Goal: Information Seeking & Learning: Learn about a topic

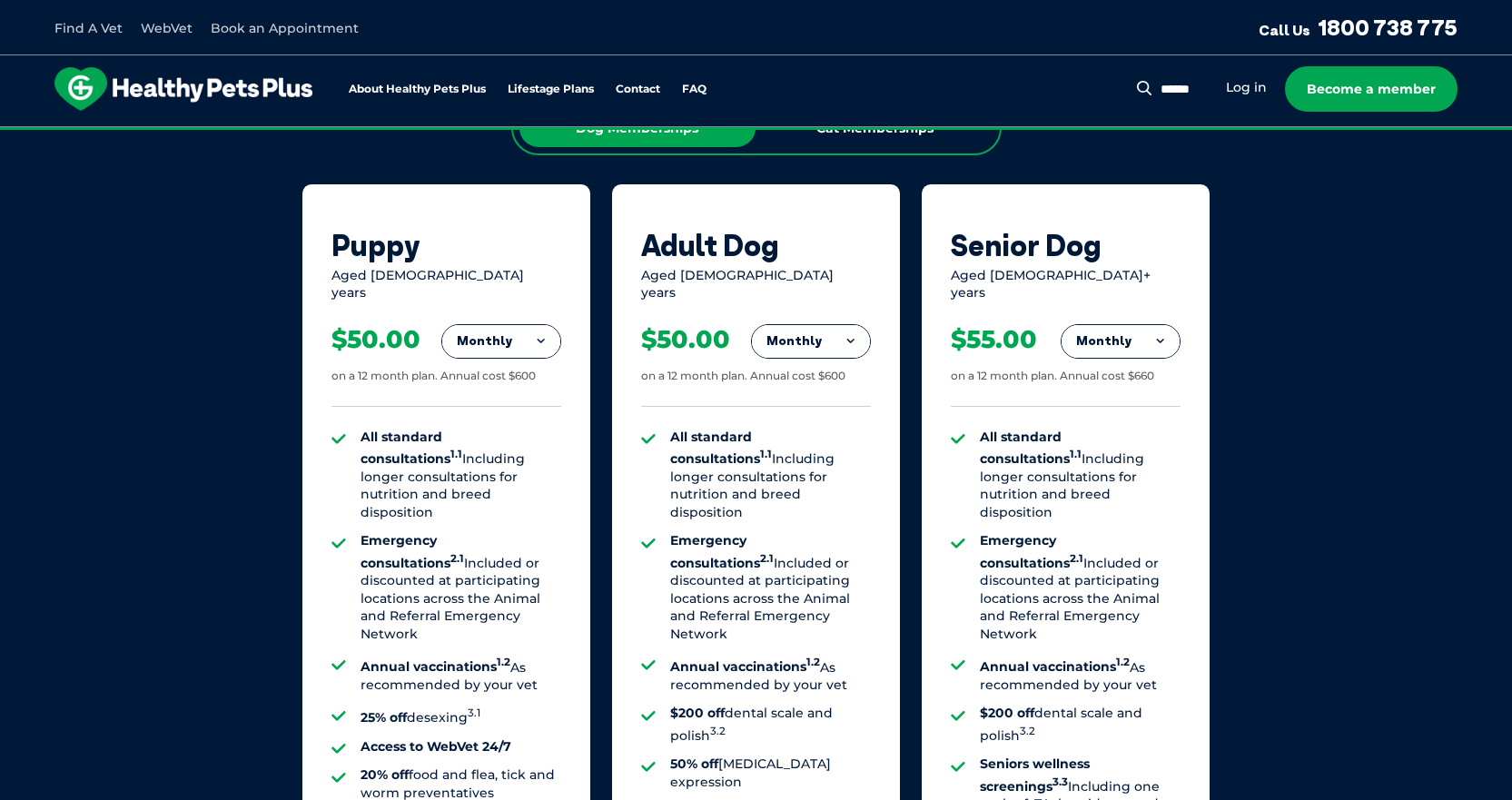
scroll to position [1210, 0]
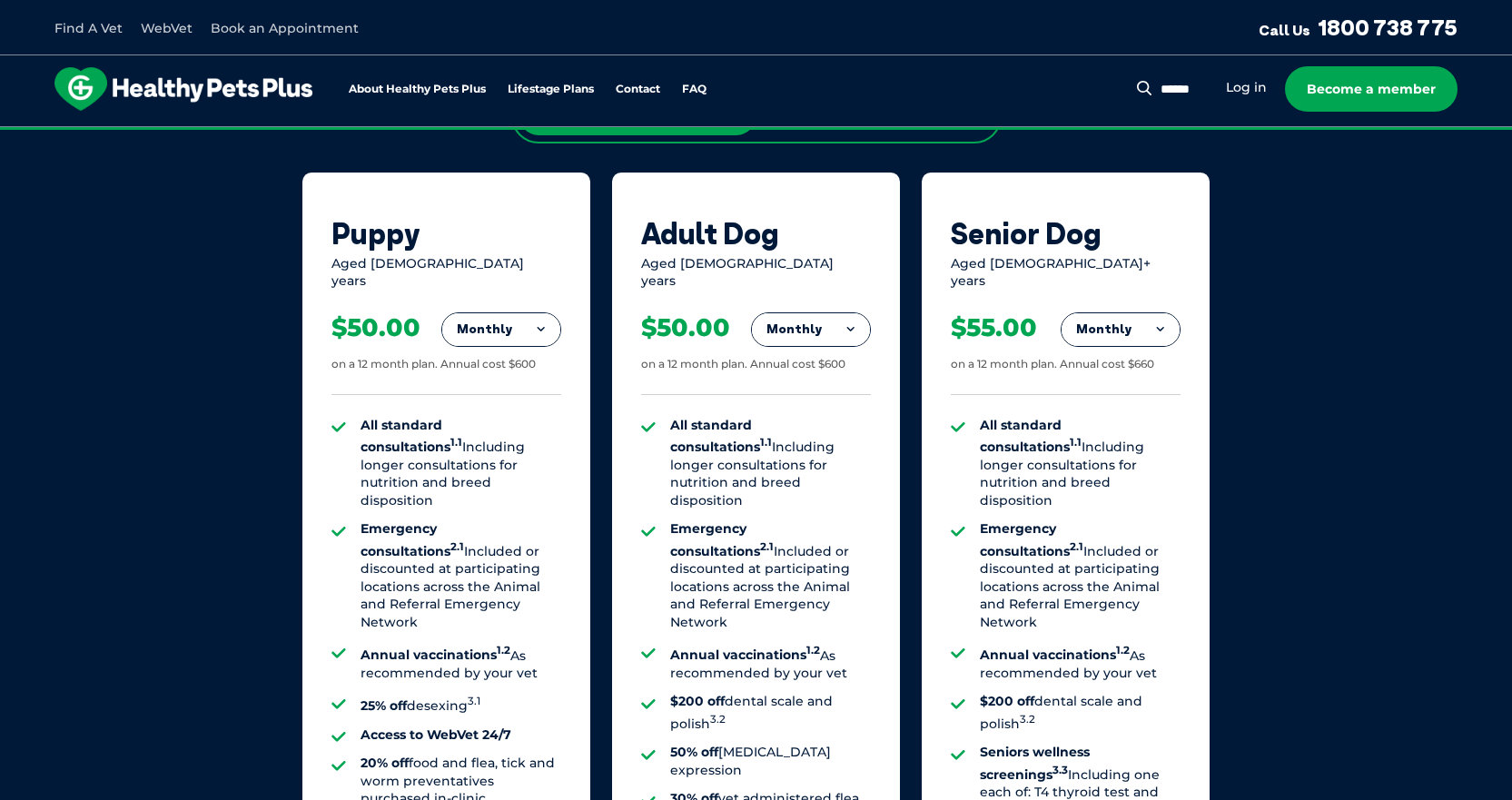
click at [543, 314] on button "Monthly" at bounding box center [501, 329] width 118 height 33
click at [496, 432] on li "Yearly" at bounding box center [501, 453] width 118 height 43
click at [518, 315] on button "Yearly" at bounding box center [501, 329] width 118 height 33
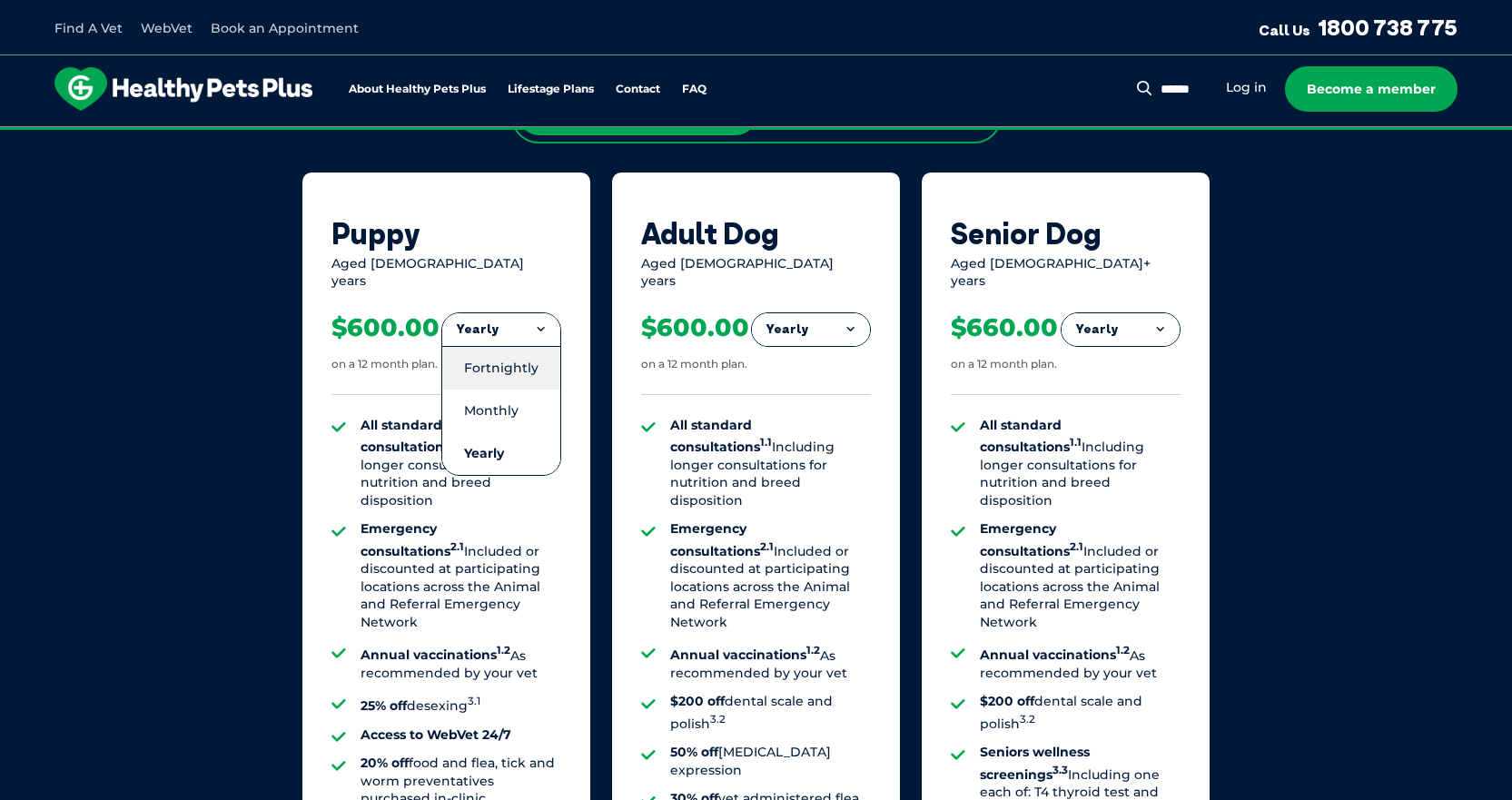
click at [511, 356] on li "Fortnightly" at bounding box center [501, 367] width 118 height 44
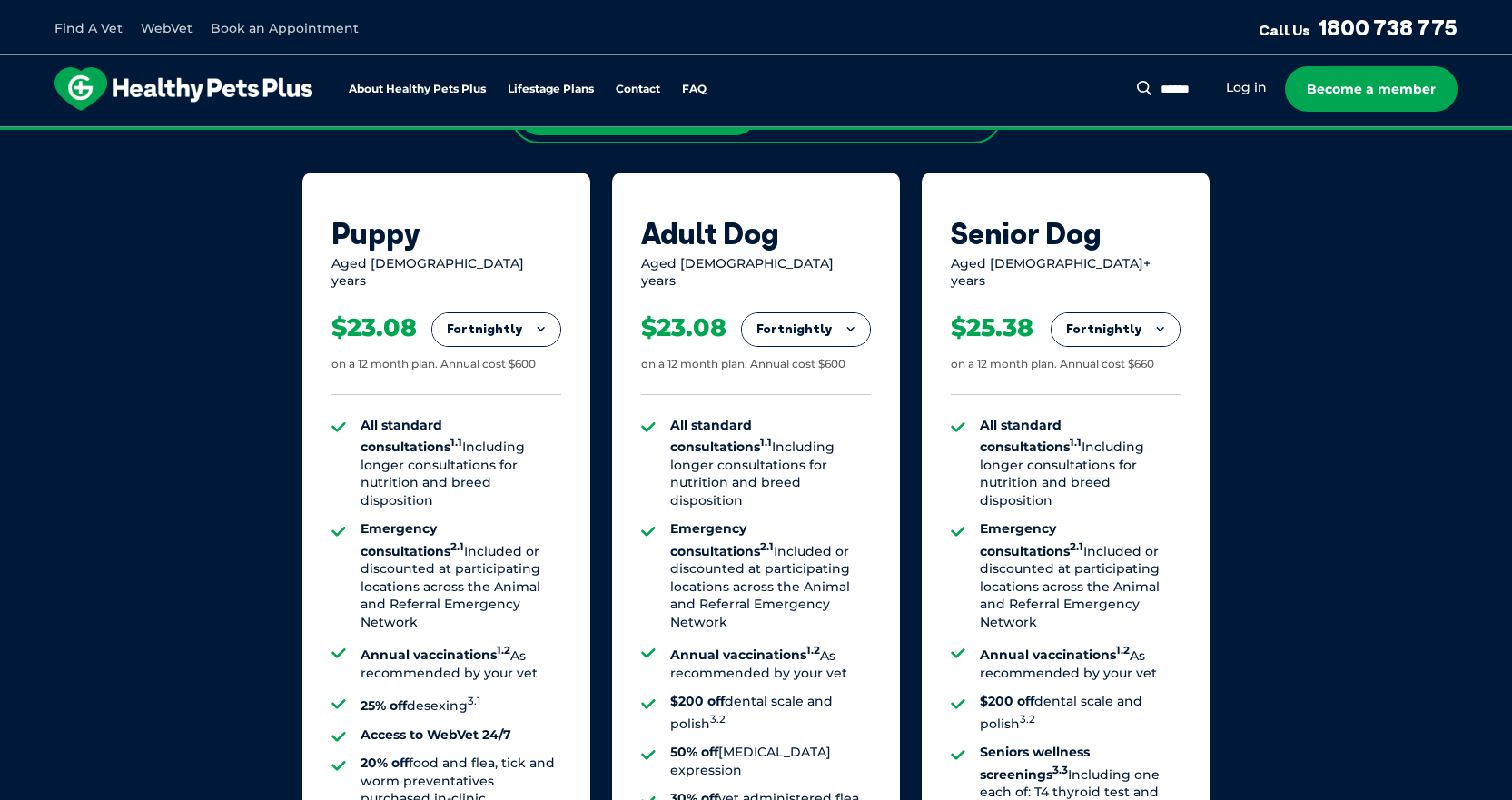
click at [514, 333] on div "$23.08 on a 12 month plan. Annual cost $600" at bounding box center [446, 342] width 230 height 104
click at [523, 313] on button "Fortnightly" at bounding box center [495, 329] width 128 height 33
click at [487, 394] on li "Monthly" at bounding box center [495, 411] width 128 height 43
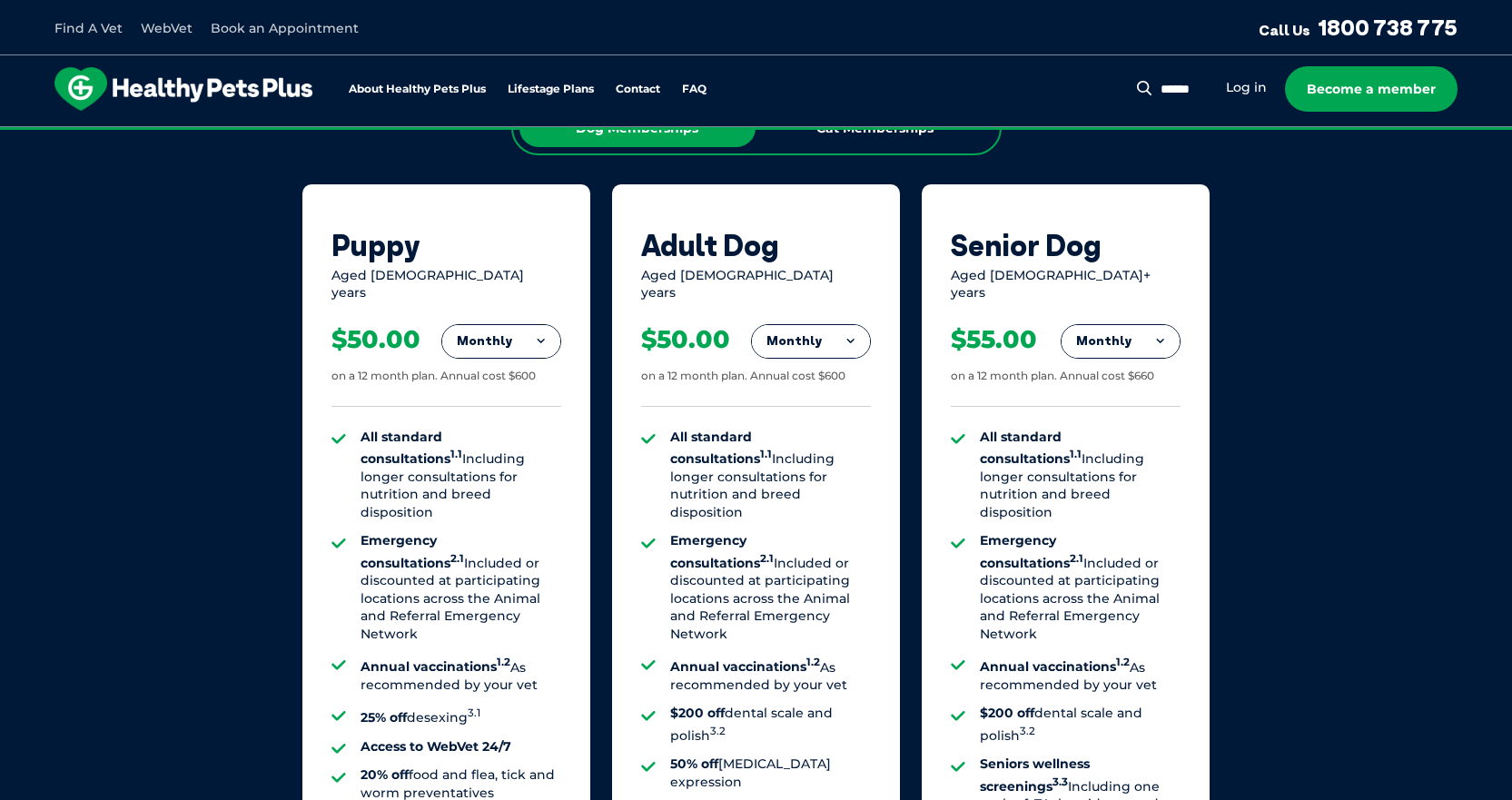
scroll to position [1158, 0]
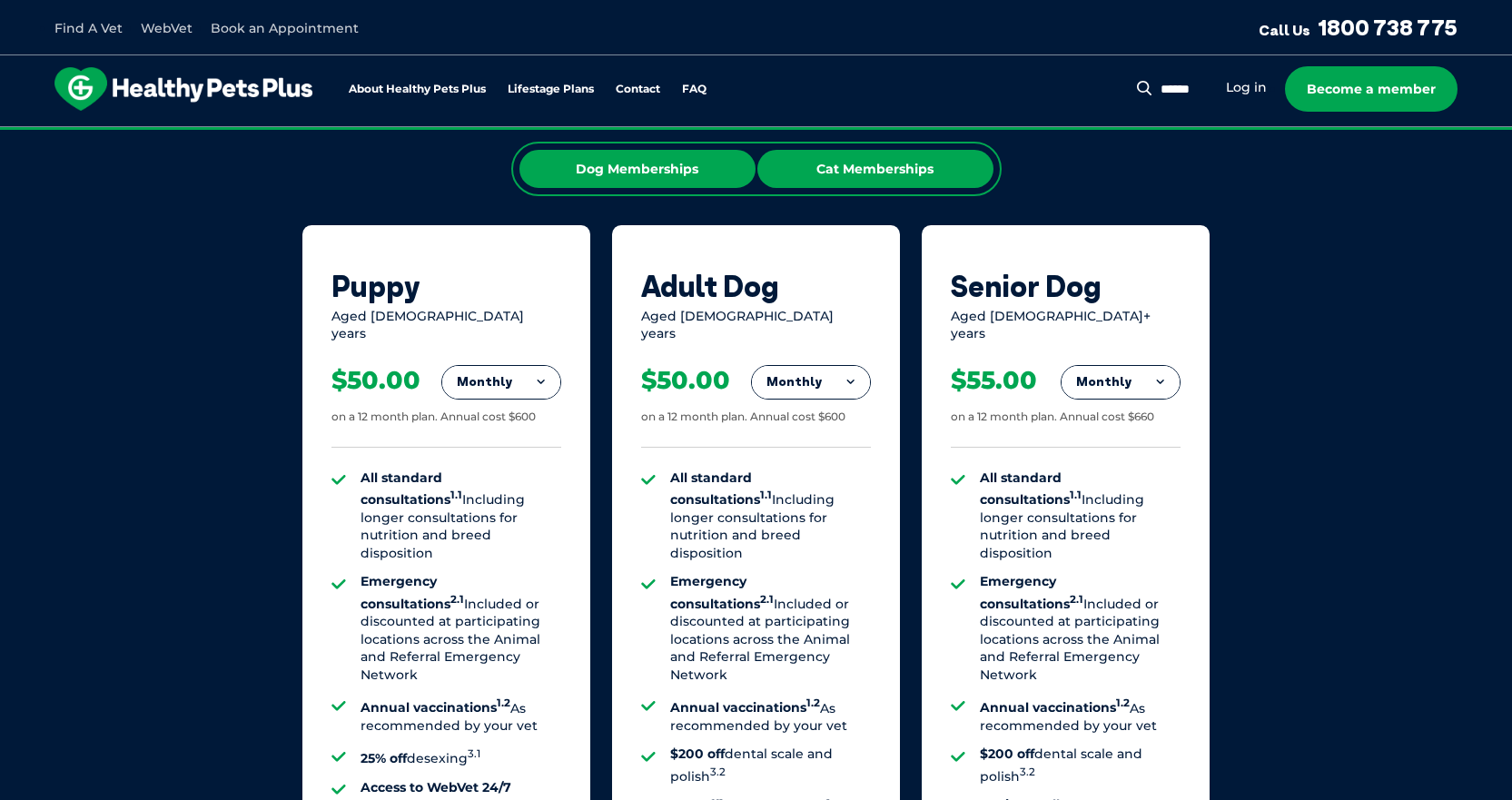
click at [866, 156] on div "Cat Memberships" at bounding box center [875, 169] width 236 height 38
click at [656, 177] on div "Dog Memberships" at bounding box center [638, 169] width 236 height 38
click at [849, 169] on div "Cat Memberships" at bounding box center [875, 169] width 236 height 38
click at [677, 162] on div "Dog Memberships" at bounding box center [638, 169] width 236 height 38
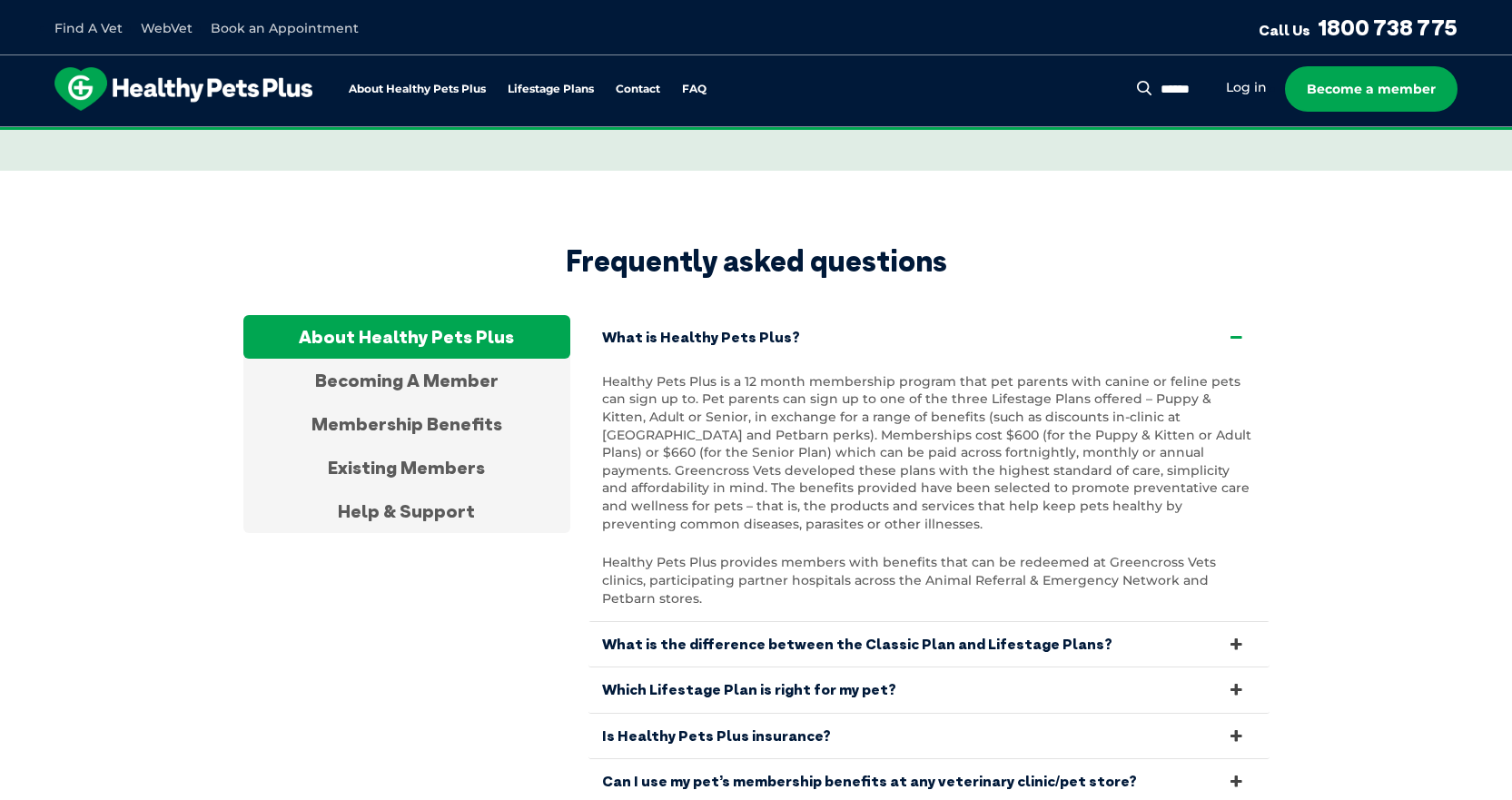
scroll to position [3605, 0]
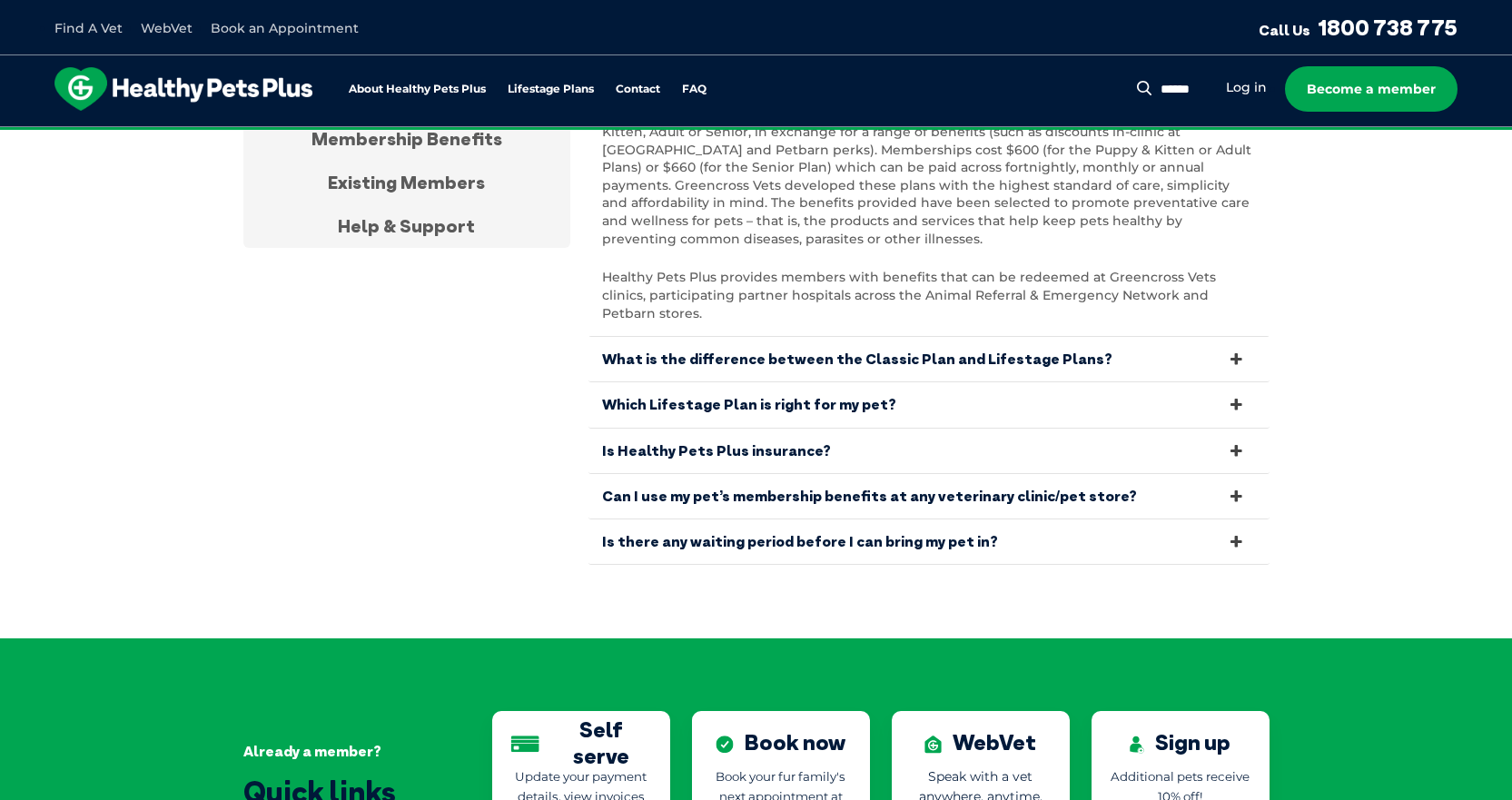
click at [825, 429] on link "Is Healthy Pets Plus insurance?" at bounding box center [929, 451] width 681 height 45
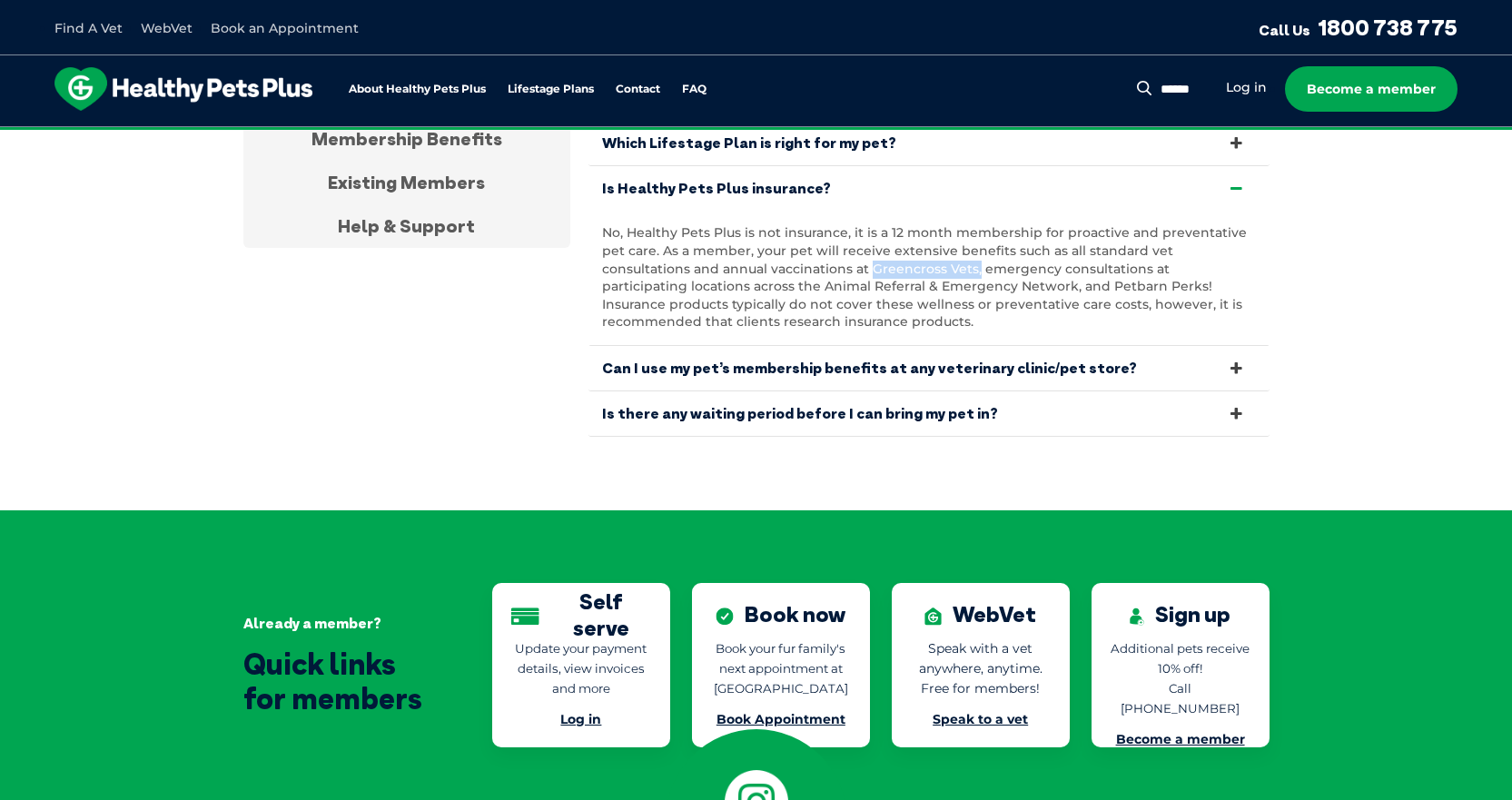
drag, startPoint x: 885, startPoint y: 238, endPoint x: 782, endPoint y: 243, distance: 103.1
click at [782, 243] on p "No, Healthy Pets Plus is not insurance, it is a 12 month membership for proacti…" at bounding box center [929, 278] width 654 height 107
copy p "Greencross Vets,"
click at [1411, 341] on section "Frequently asked questions About Healthy Pets Plus Becoming A Member Membership…" at bounding box center [756, 198] width 1512 height 625
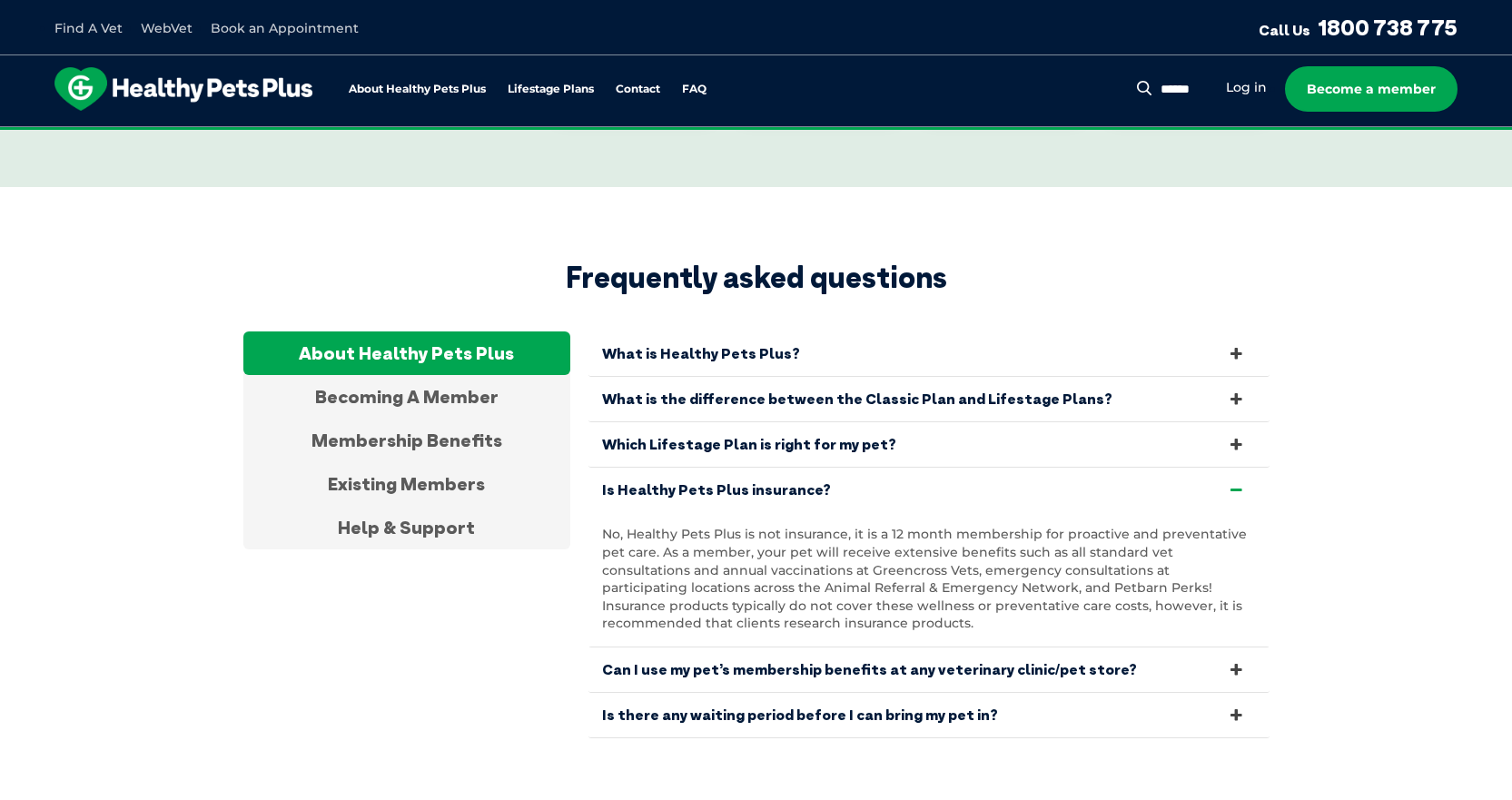
scroll to position [3309, 0]
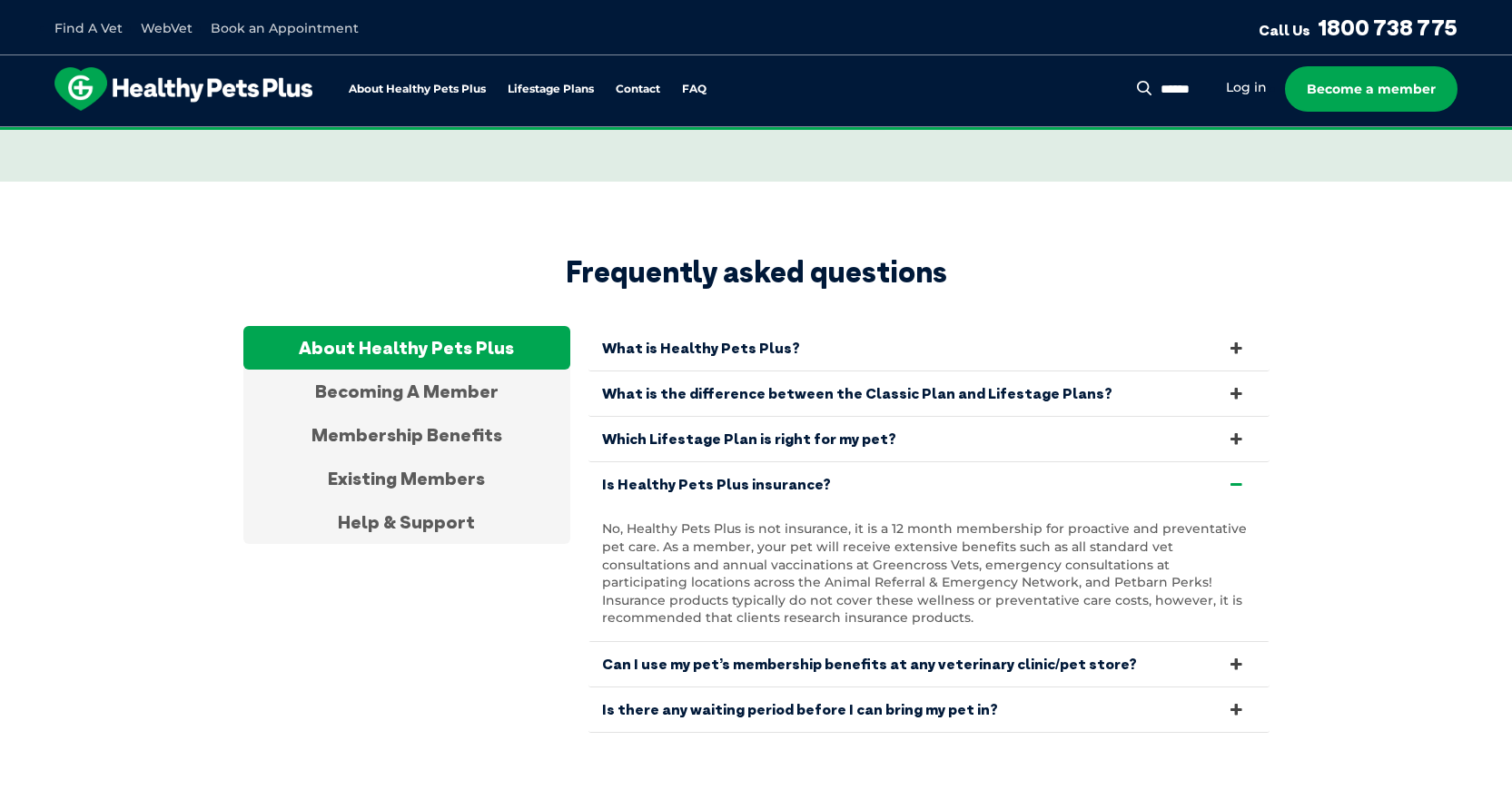
click at [1230, 476] on icon at bounding box center [1236, 484] width 19 height 18
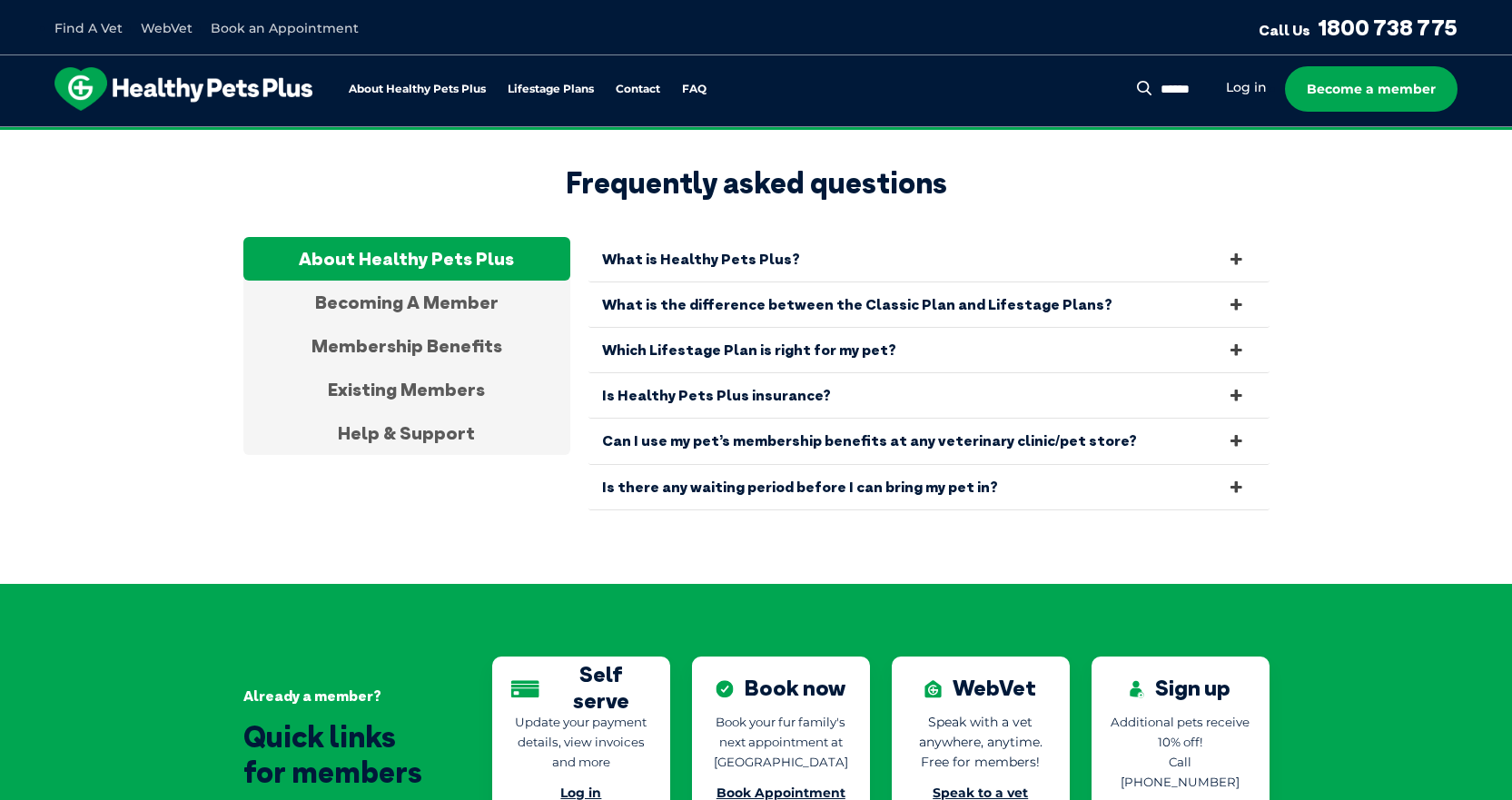
scroll to position [3404, 0]
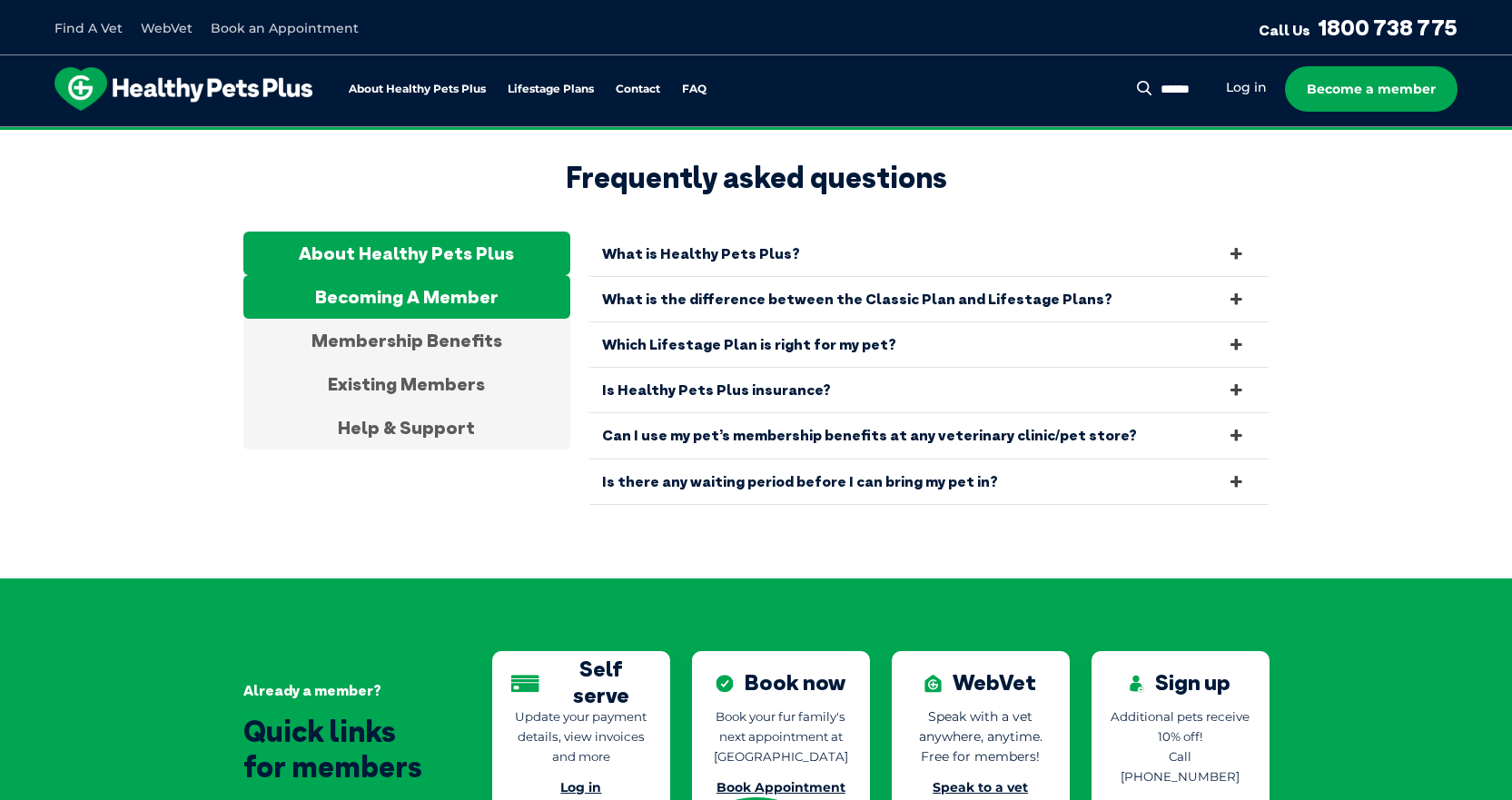
click at [438, 275] on div "Becoming A Member" at bounding box center [407, 296] width 327 height 44
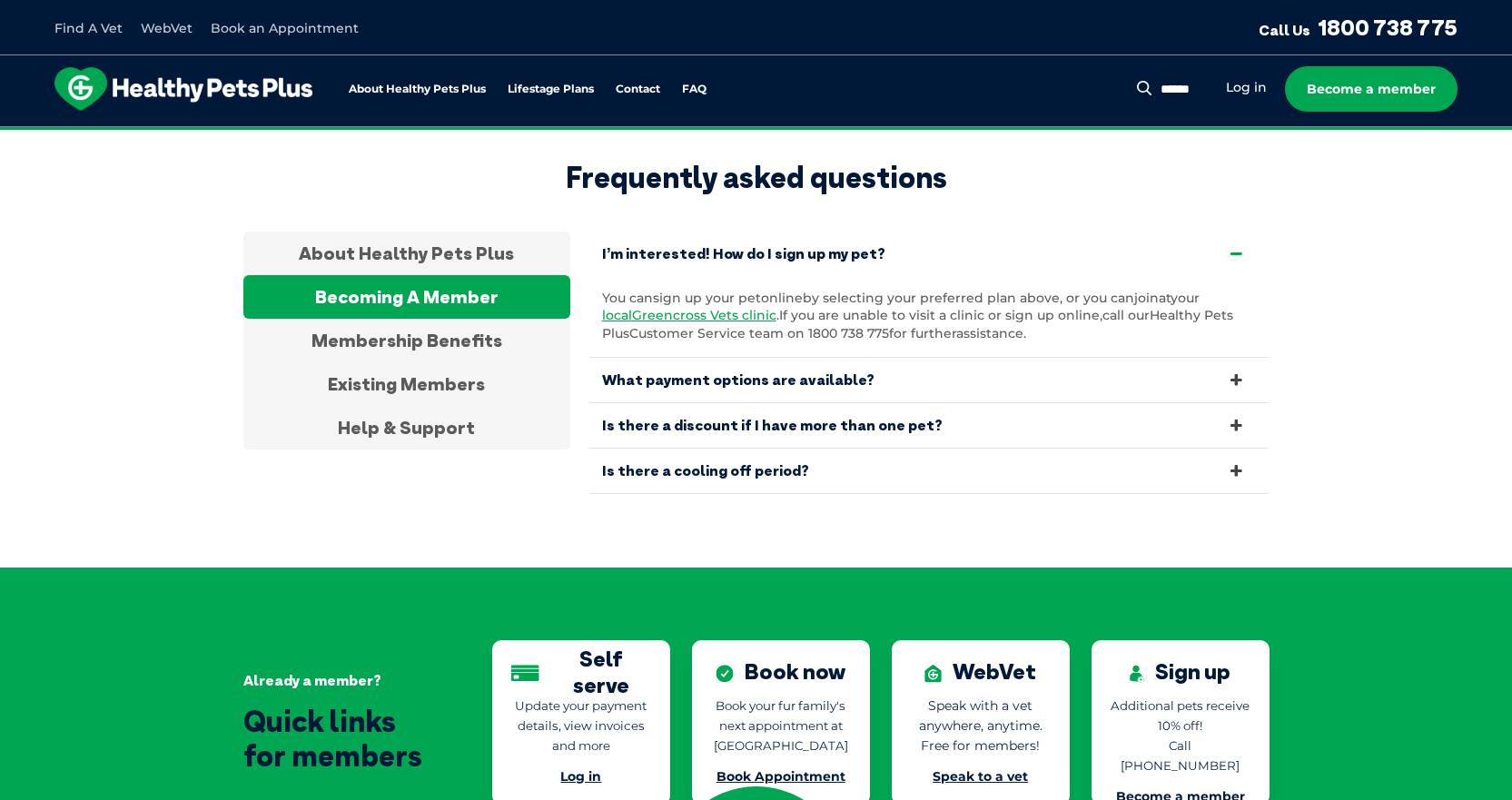
click at [710, 358] on link "What payment options are available?" at bounding box center [929, 380] width 681 height 45
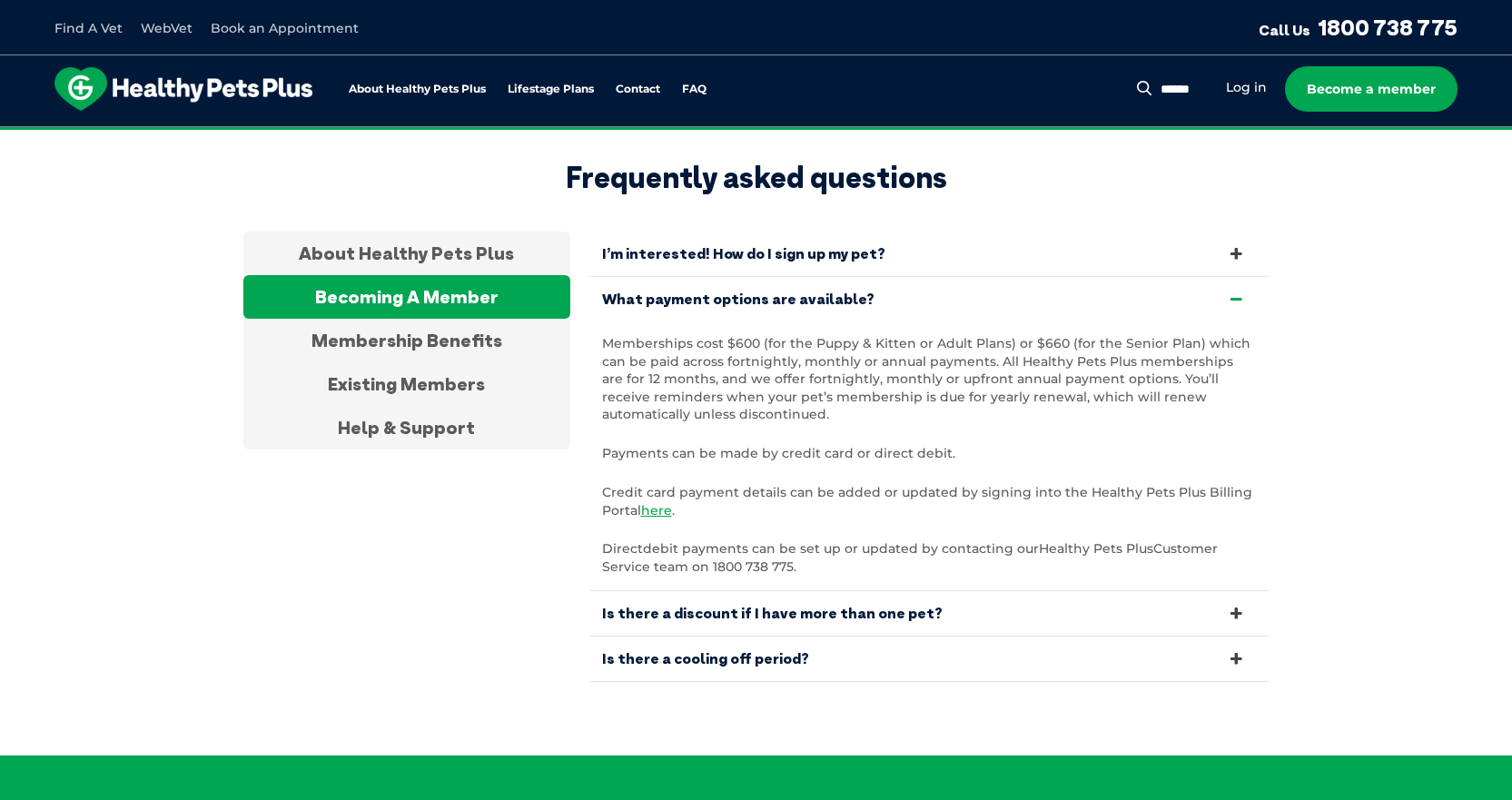
click at [1032, 283] on link "What payment options are available?" at bounding box center [929, 299] width 681 height 45
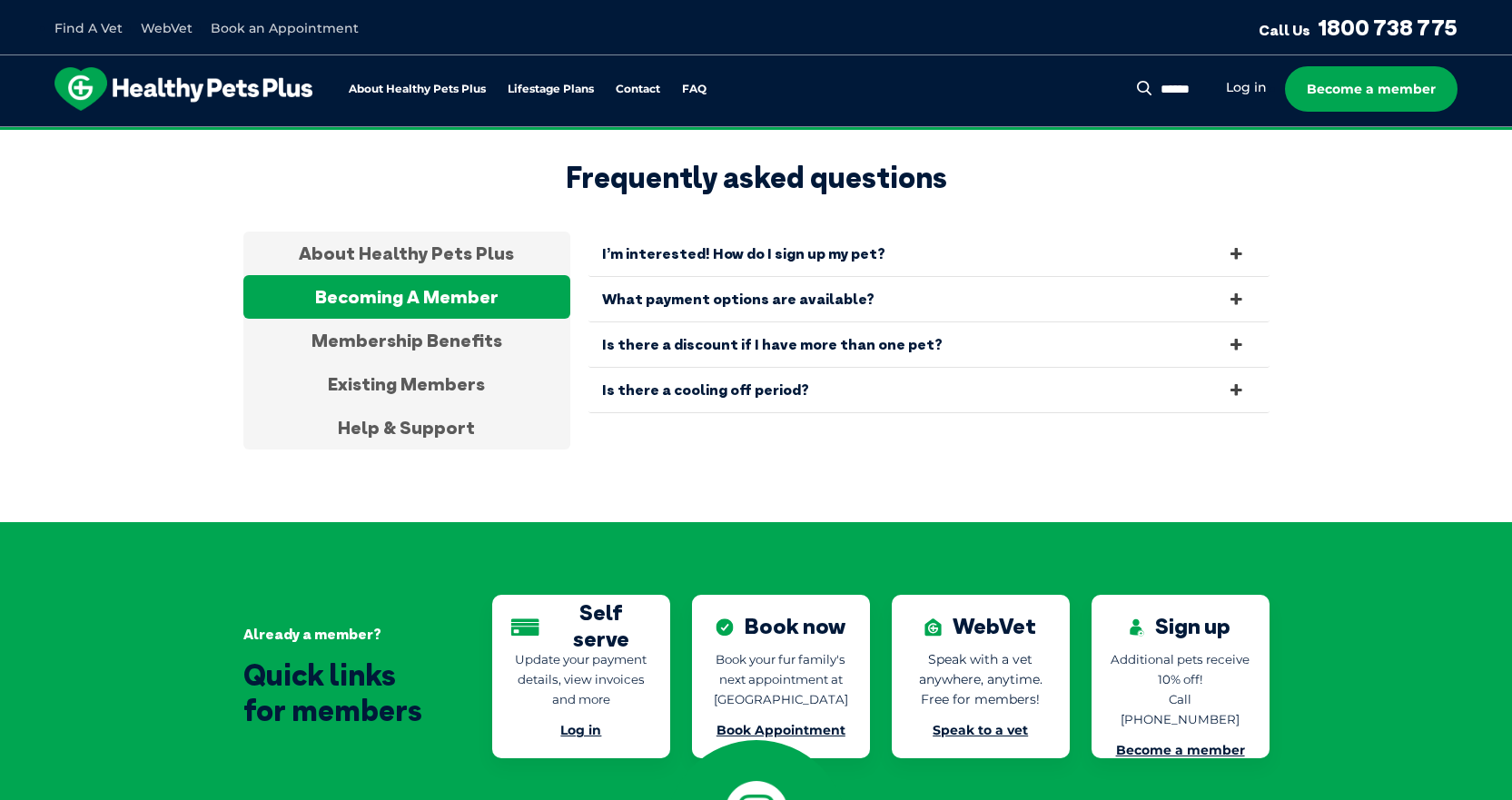
click at [931, 367] on link "Is there a cooling off period?" at bounding box center [929, 390] width 681 height 45
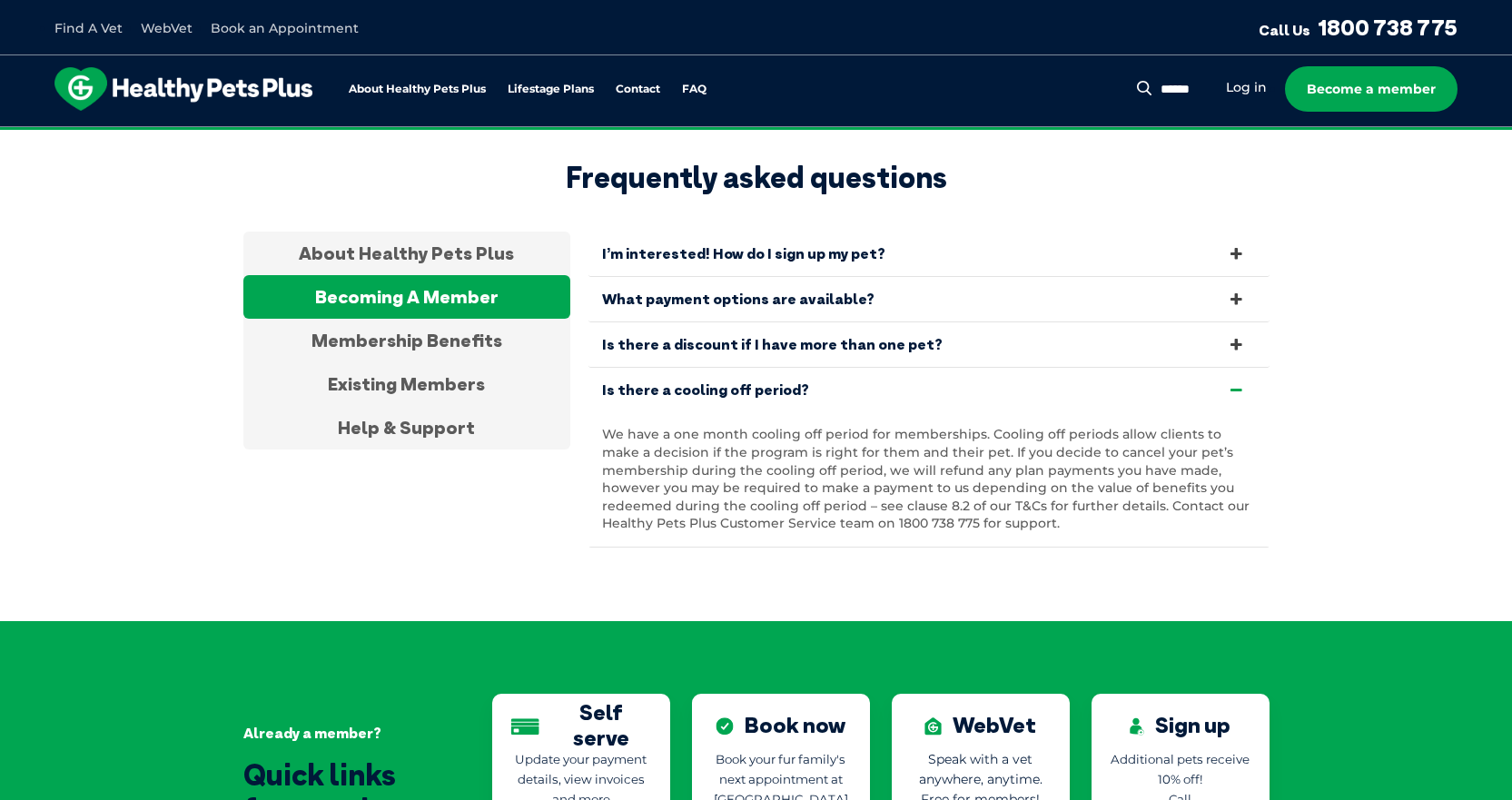
click at [931, 367] on link "Is there a cooling off period?" at bounding box center [929, 390] width 681 height 45
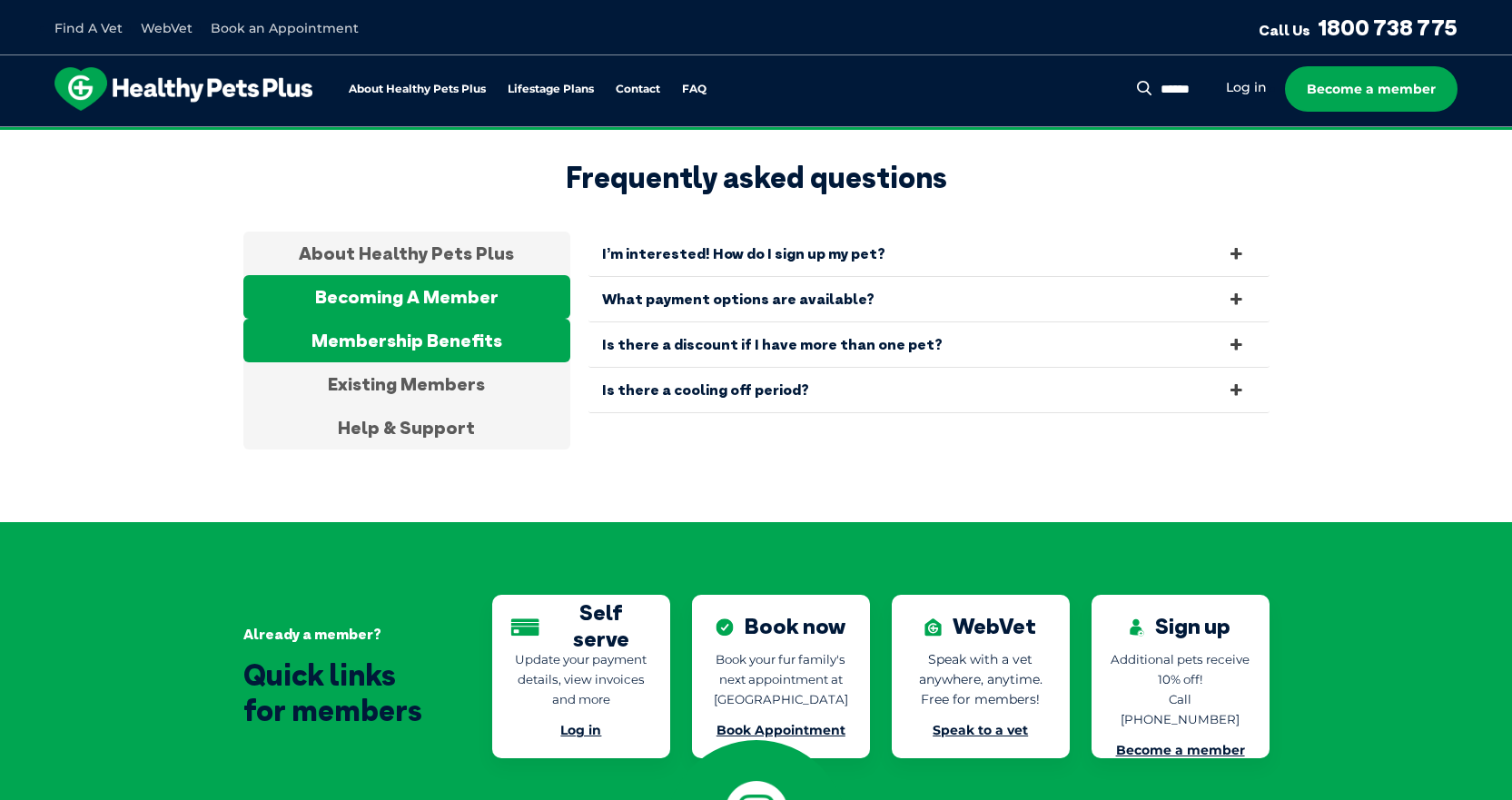
click at [483, 319] on div "Membership Benefits" at bounding box center [407, 340] width 327 height 44
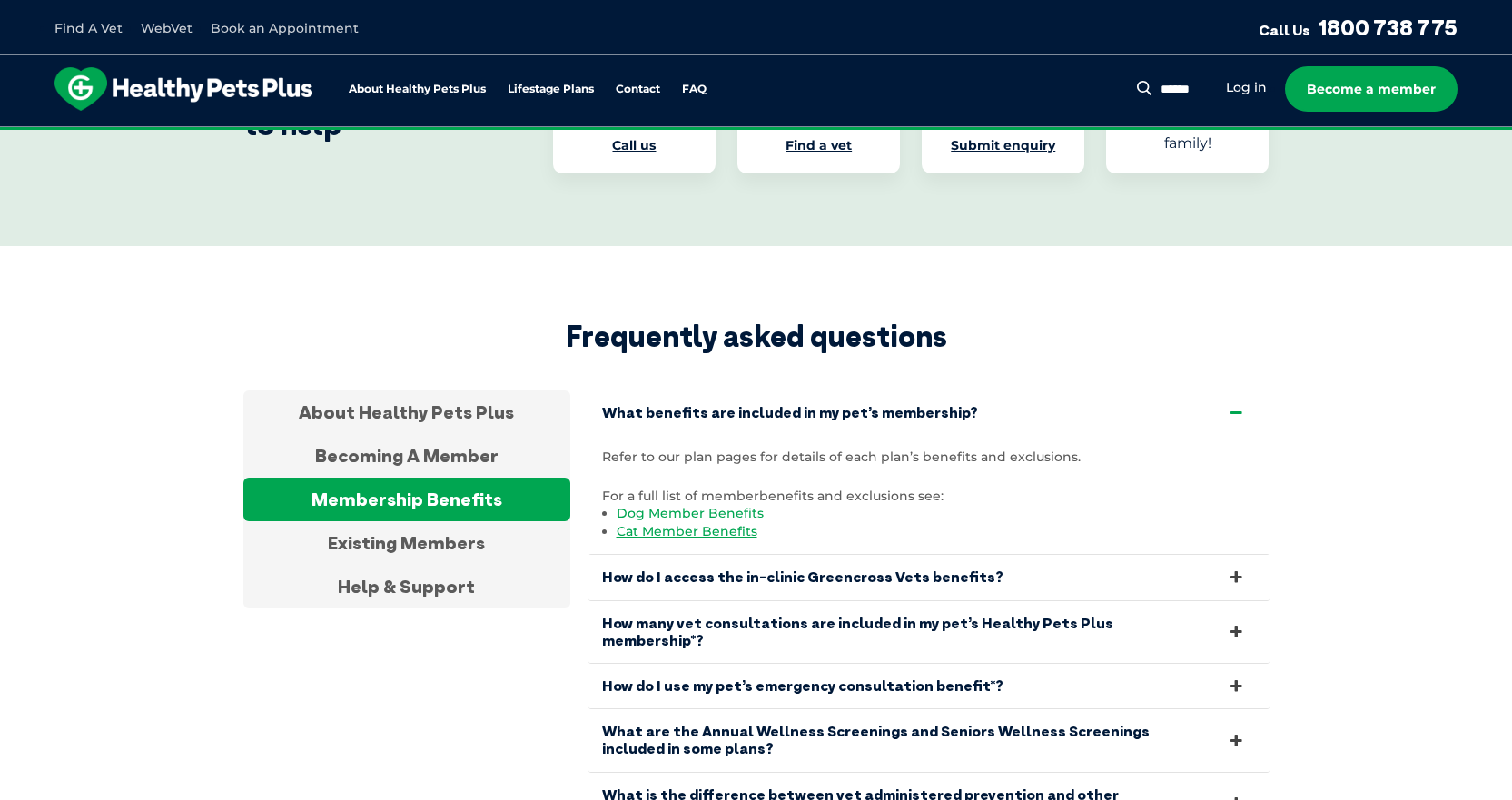
scroll to position [3362, 0]
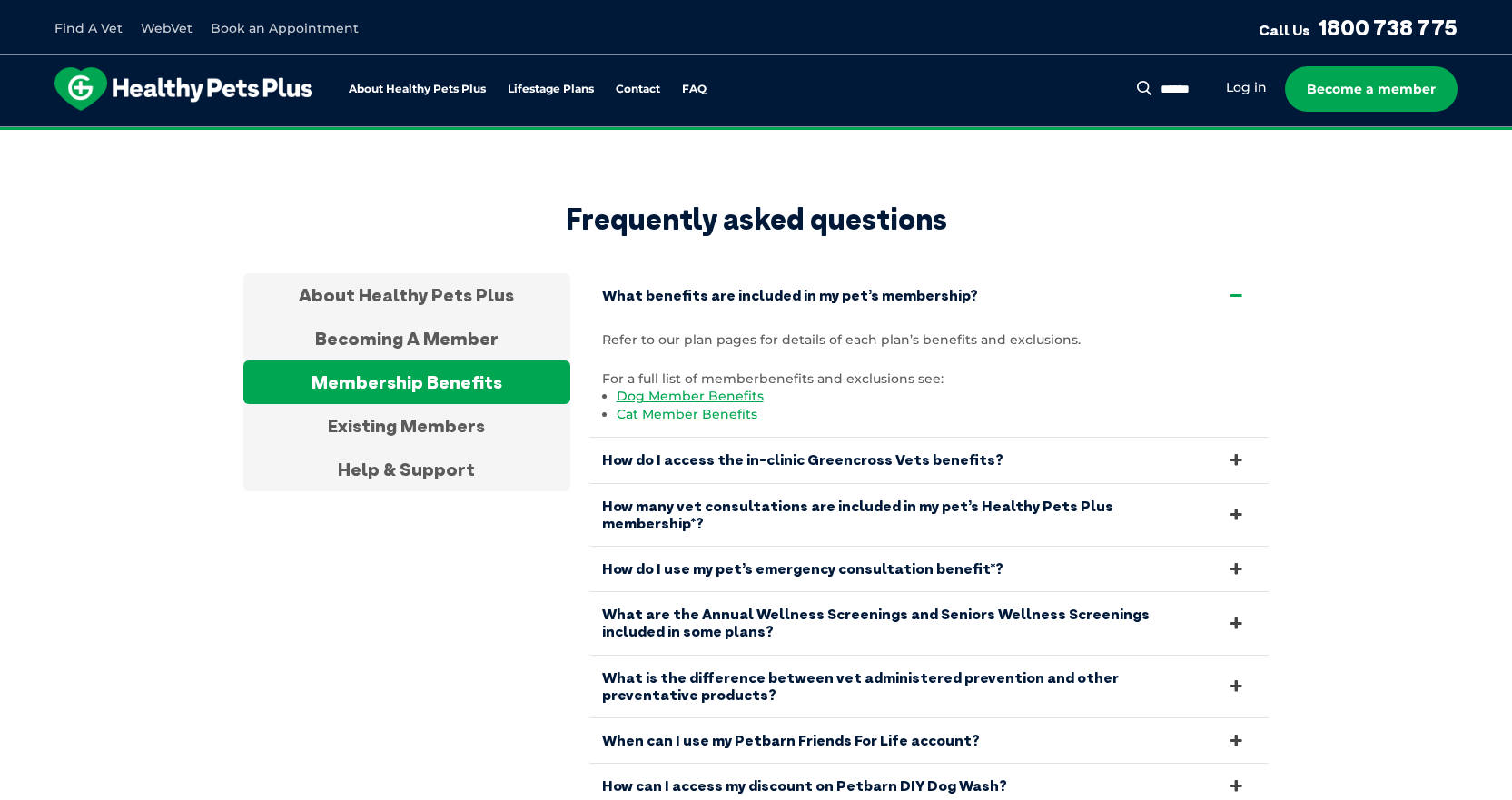
click at [1017, 484] on link "How many vet consultations are included in my pet’s Healthy Pets Plus membershi…" at bounding box center [929, 514] width 681 height 61
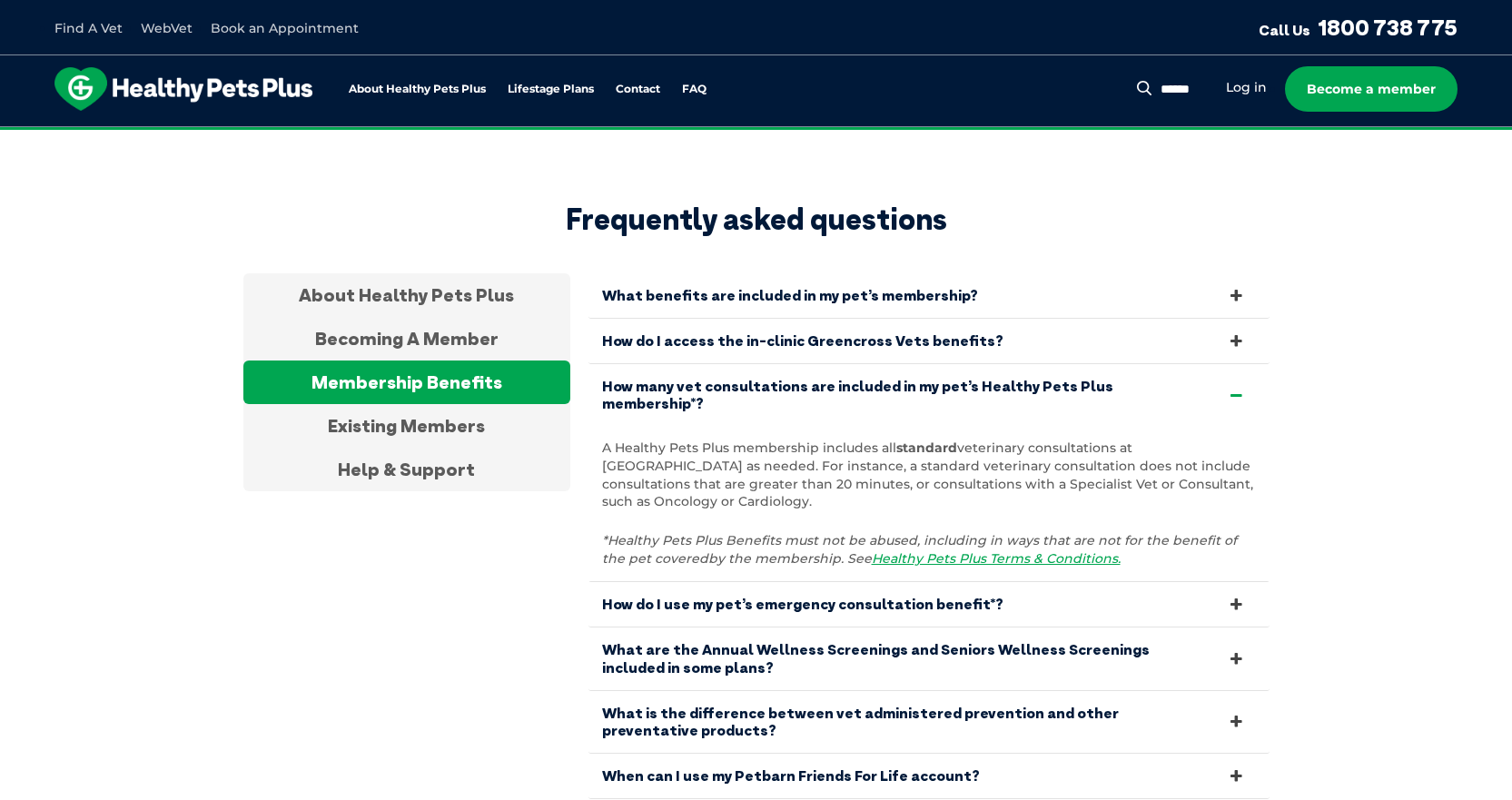
click at [963, 364] on link "How many vet consultations are included in my pet’s Healthy Pets Plus membershi…" at bounding box center [929, 395] width 681 height 61
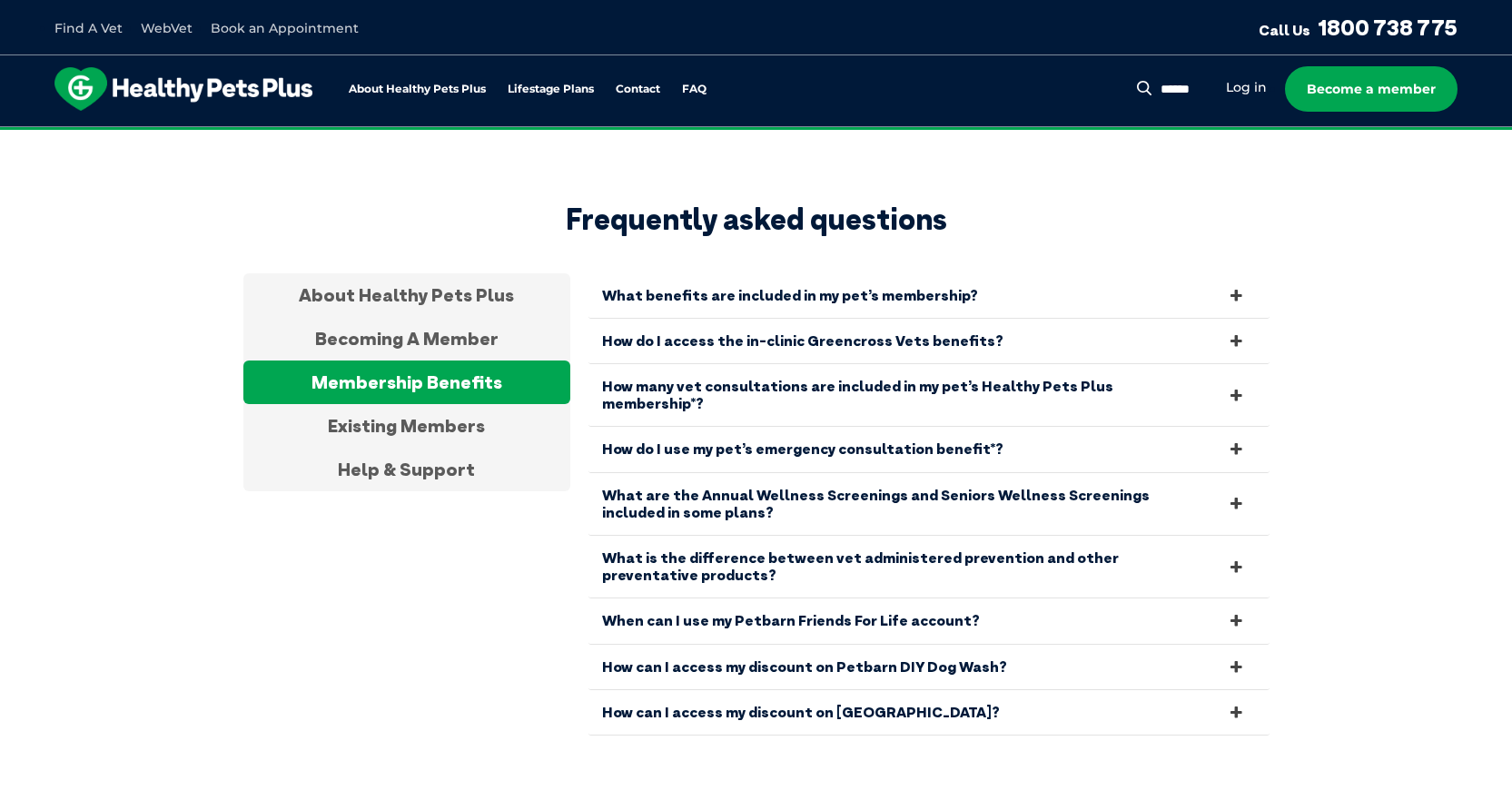
click at [888, 598] on link "When can I use my Petbarn Friends For Life account?" at bounding box center [929, 621] width 681 height 45
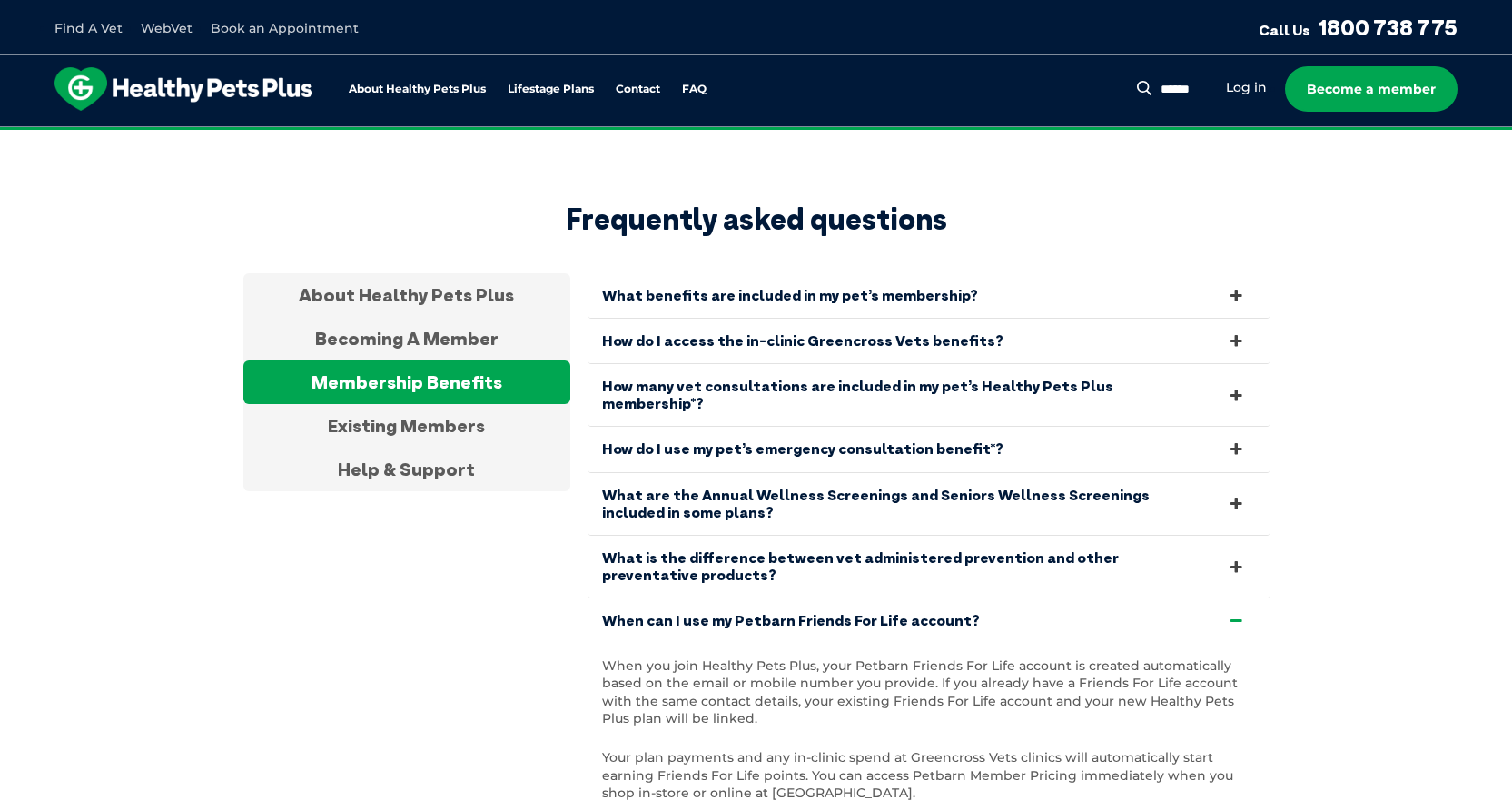
click at [888, 598] on link "When can I use my Petbarn Friends For Life account?" at bounding box center [929, 621] width 681 height 45
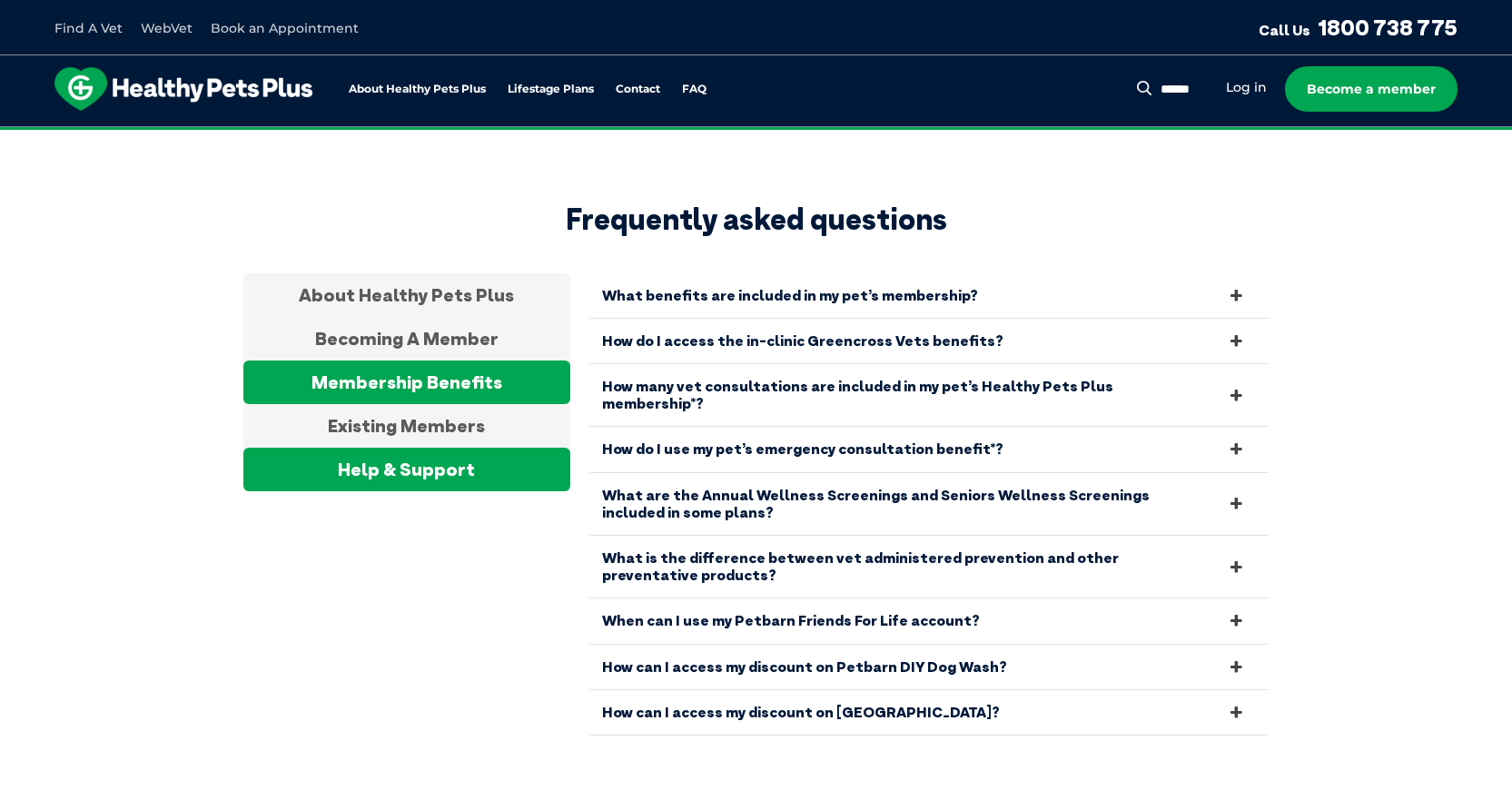
click at [452, 447] on div "Help & Support" at bounding box center [407, 469] width 327 height 44
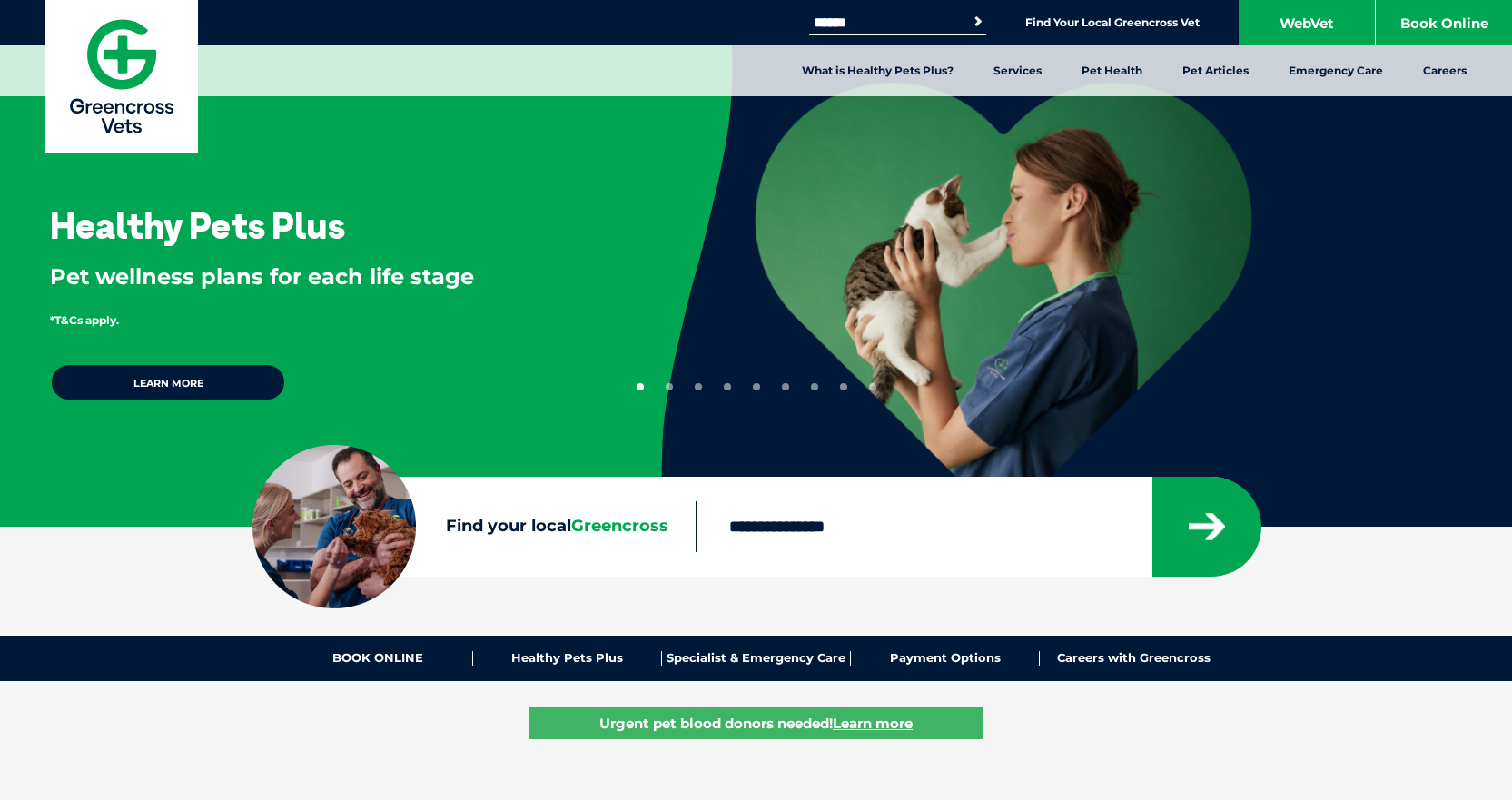
click at [796, 544] on input "Find your local Greencross" at bounding box center [924, 526] width 456 height 51
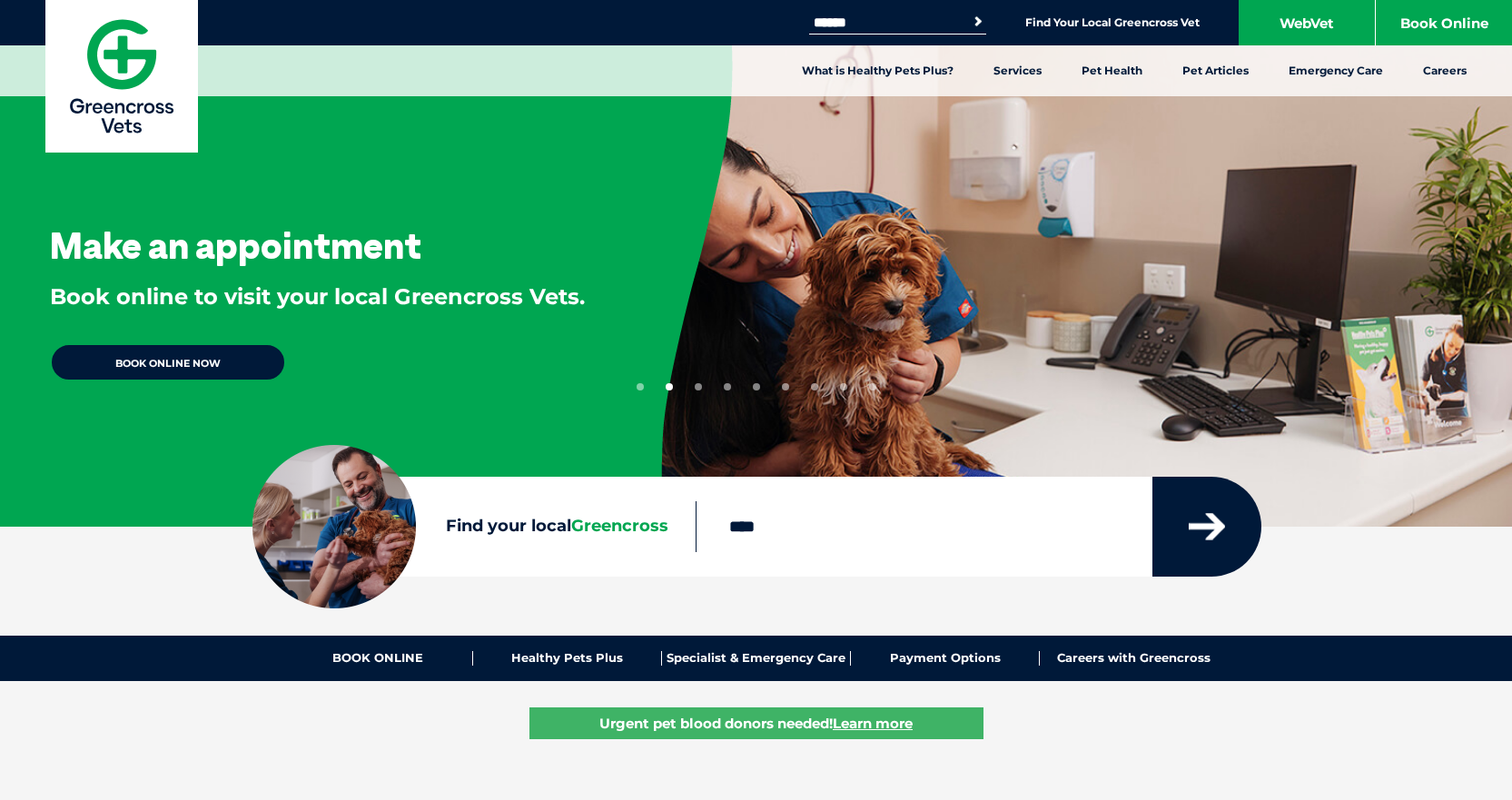
type input "****"
click at [1182, 511] on button "submit" at bounding box center [1207, 526] width 109 height 99
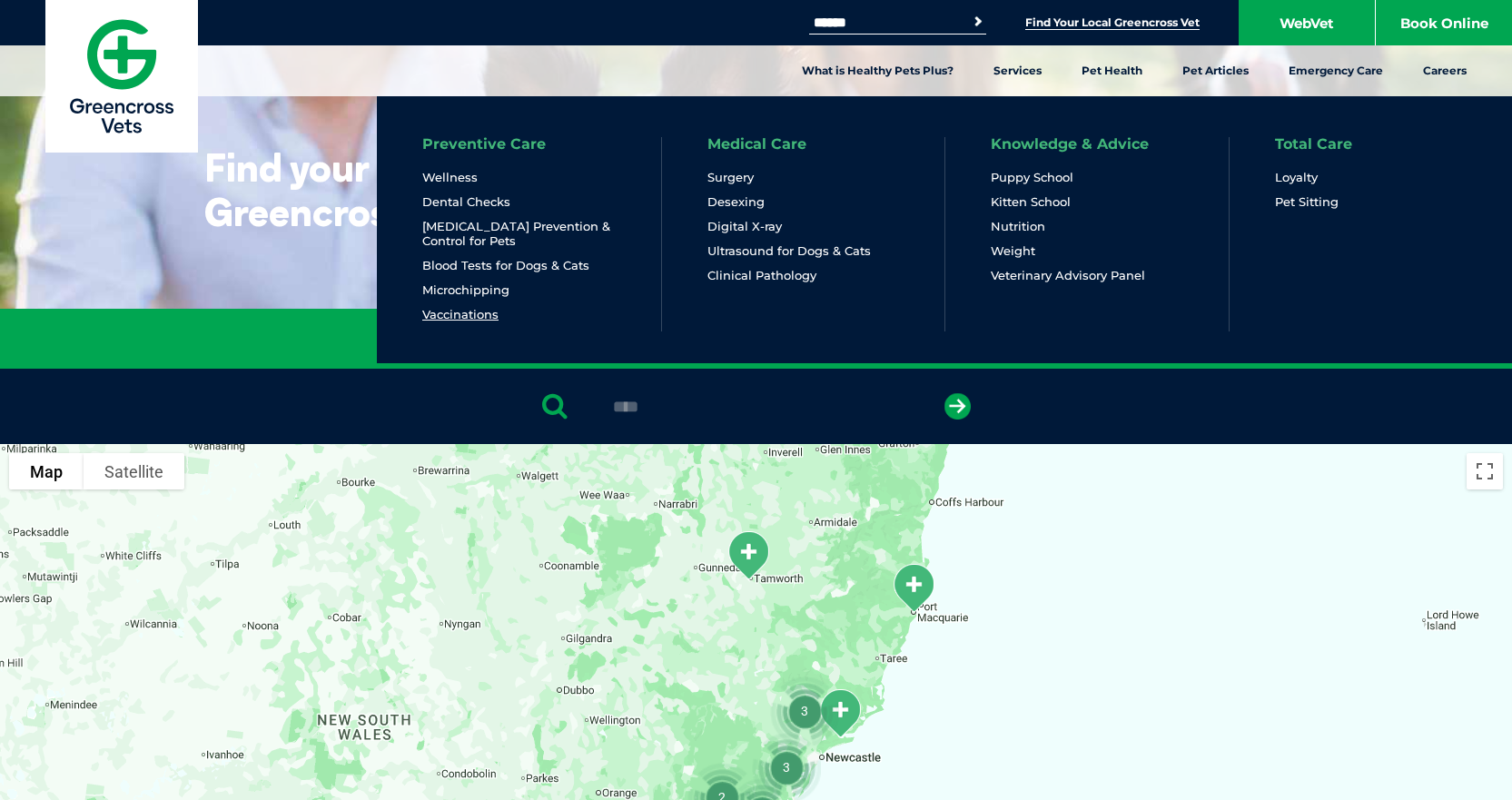
click at [452, 308] on link "Vaccinations" at bounding box center [460, 315] width 76 height 16
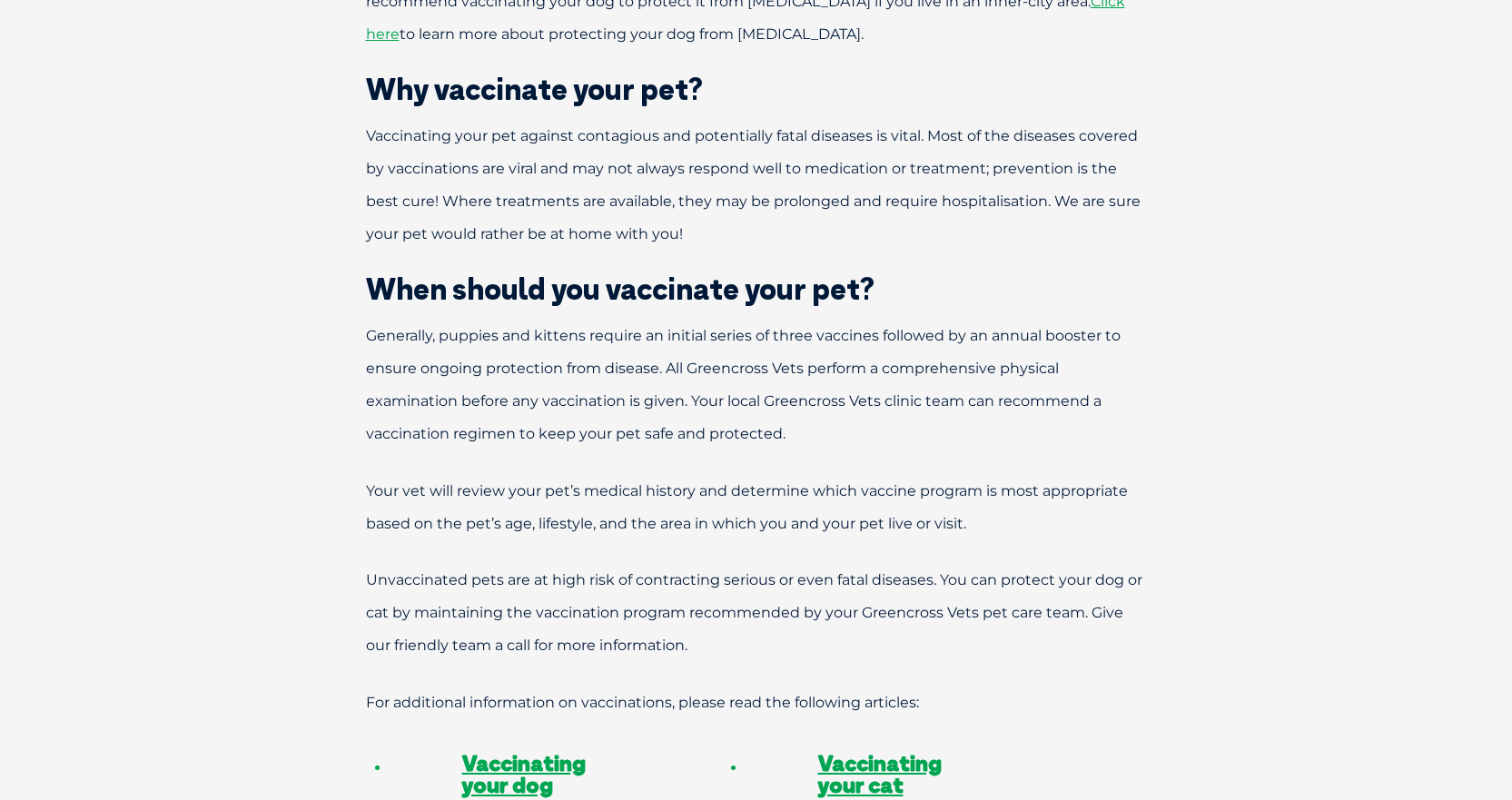
scroll to position [1259, 0]
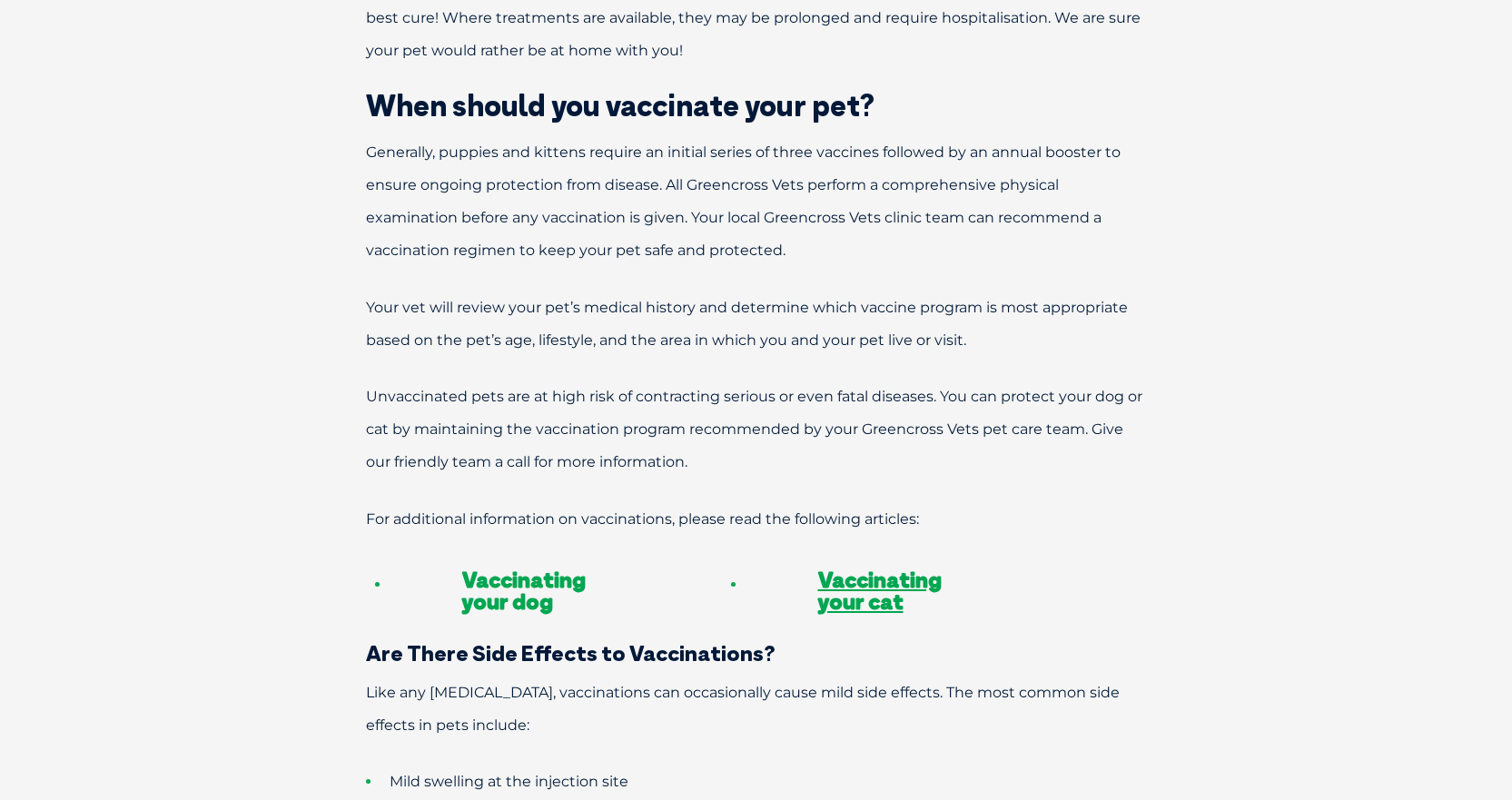
click at [533, 565] on link "Vaccinating your dog" at bounding box center [523, 590] width 124 height 49
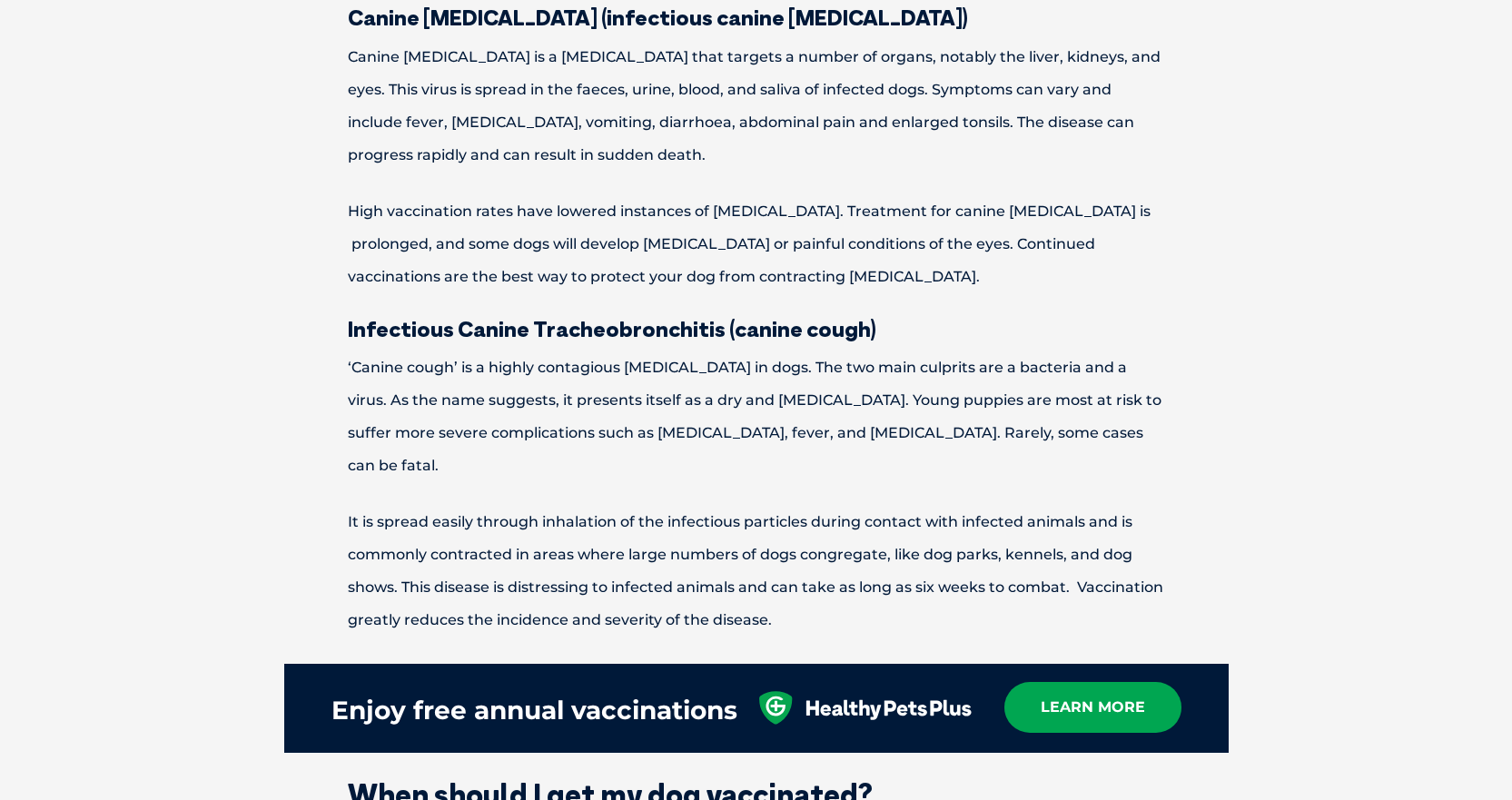
scroll to position [2019, 0]
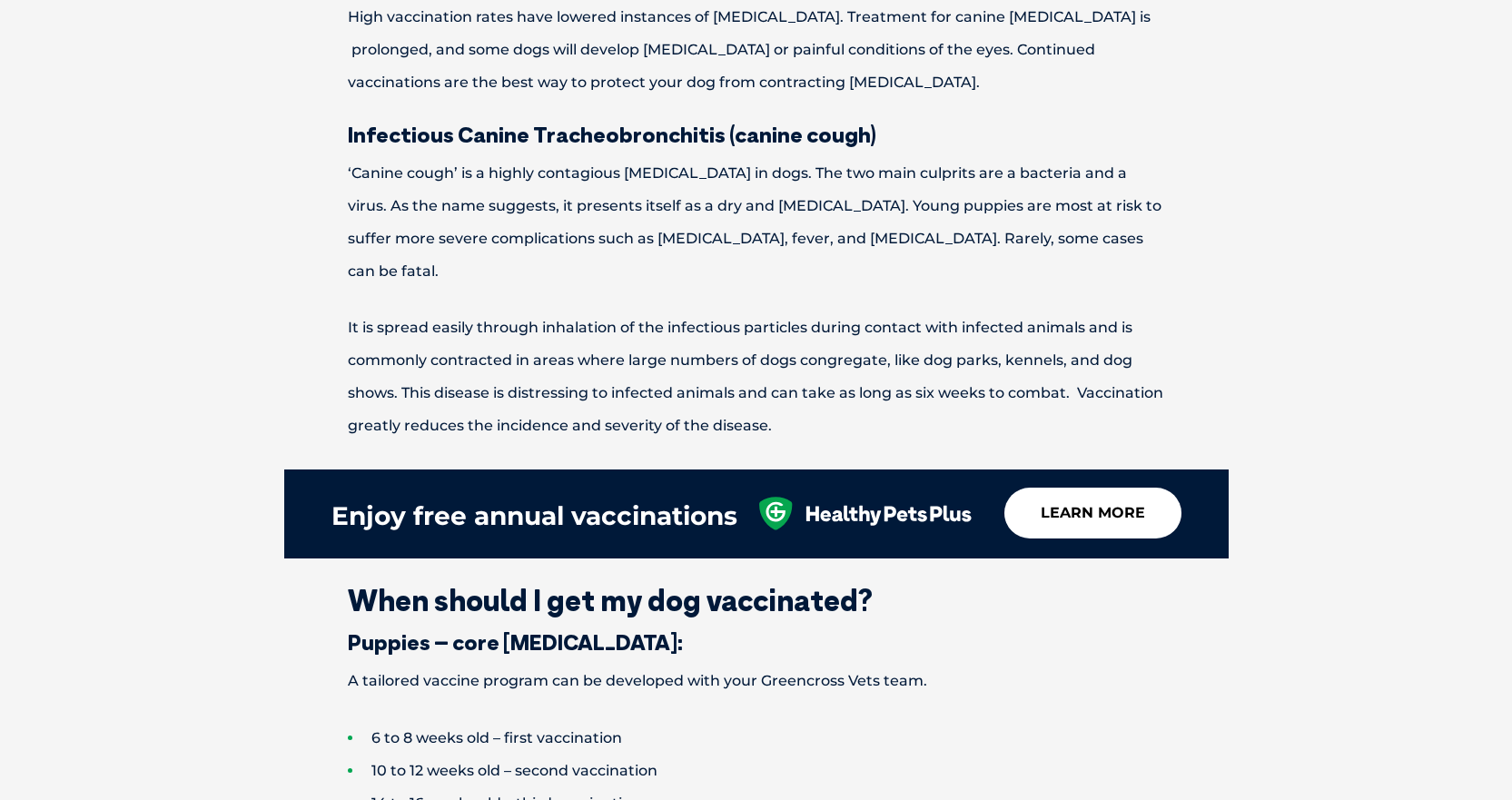
click at [1096, 487] on link "learn more" at bounding box center [1093, 513] width 177 height 51
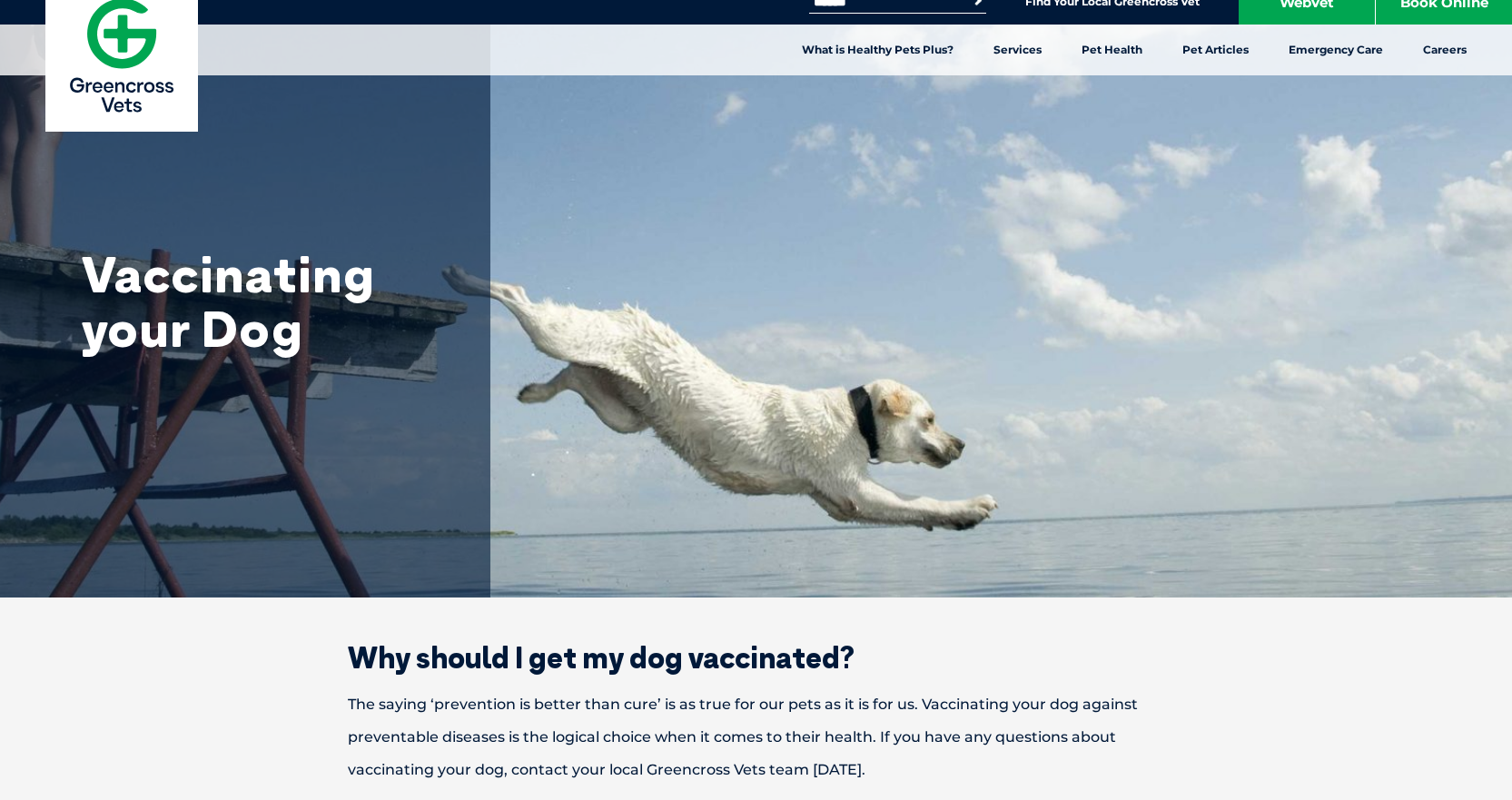
scroll to position [0, 0]
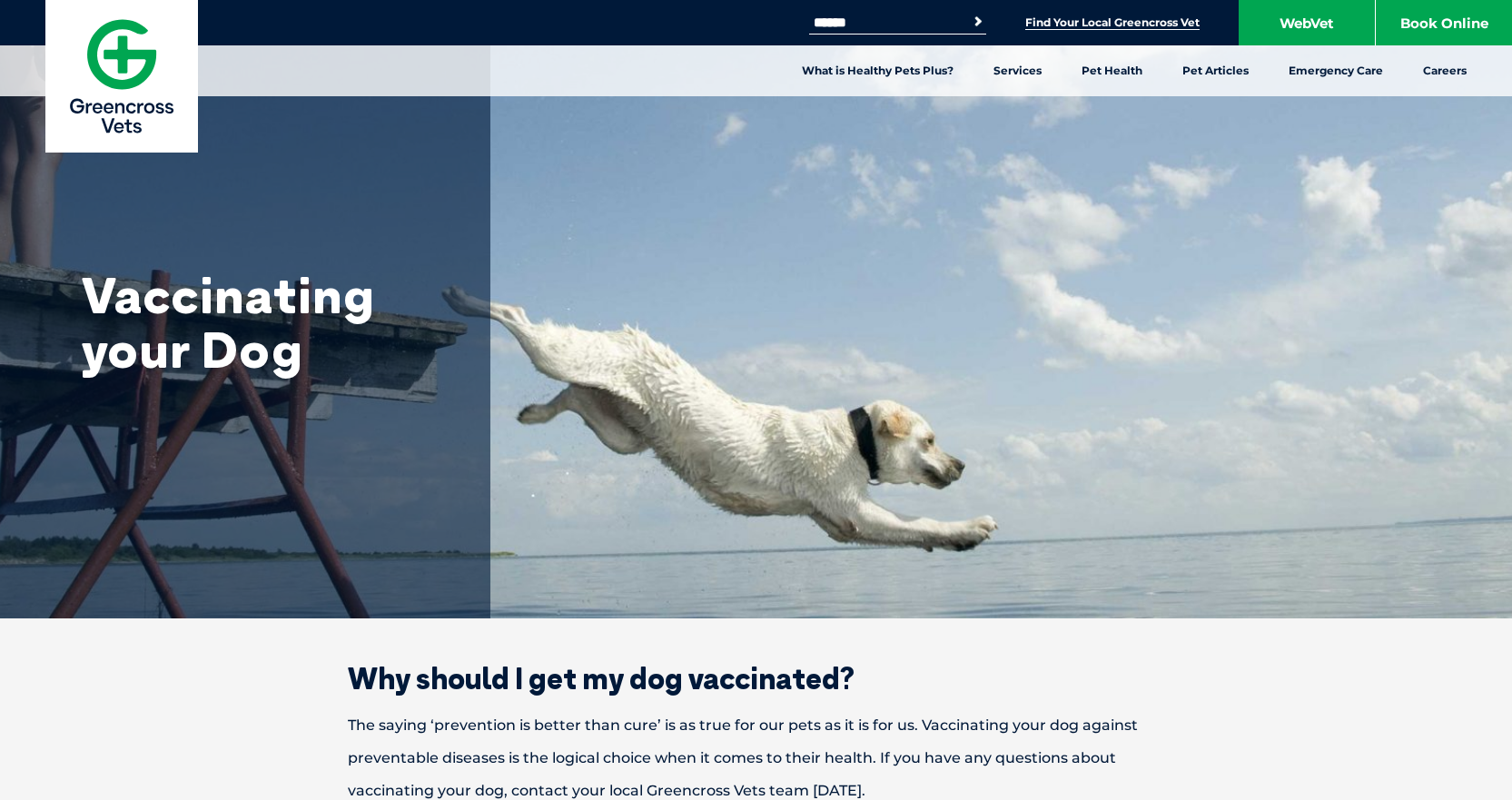
click at [1091, 16] on link "Find Your Local Greencross Vet" at bounding box center [1112, 22] width 174 height 15
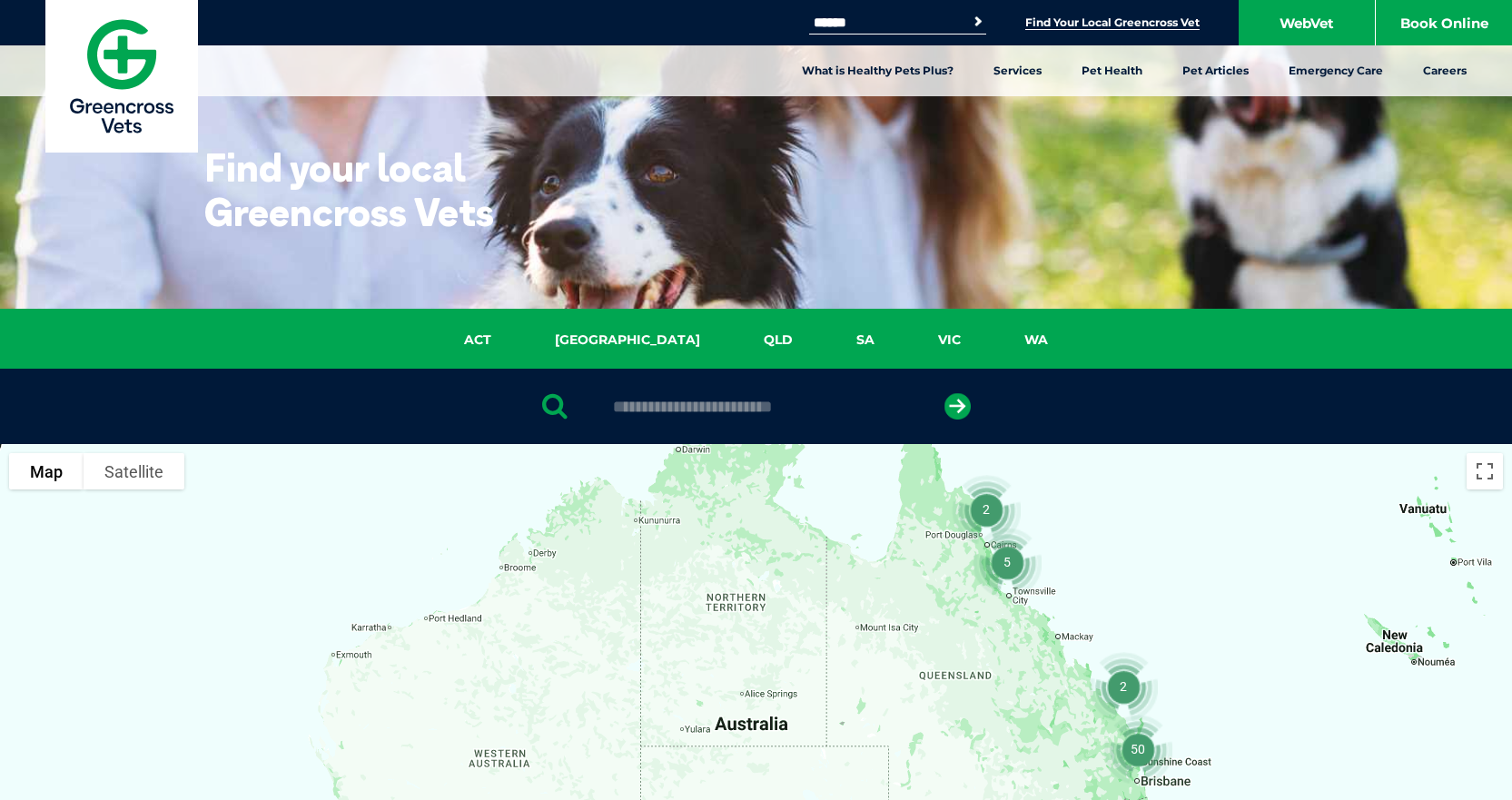
click at [829, 418] on div at bounding box center [756, 405] width 1512 height 75
click at [812, 411] on input "text" at bounding box center [756, 406] width 304 height 19
type input "**********"
click at [945, 393] on button "submit" at bounding box center [957, 405] width 26 height 26
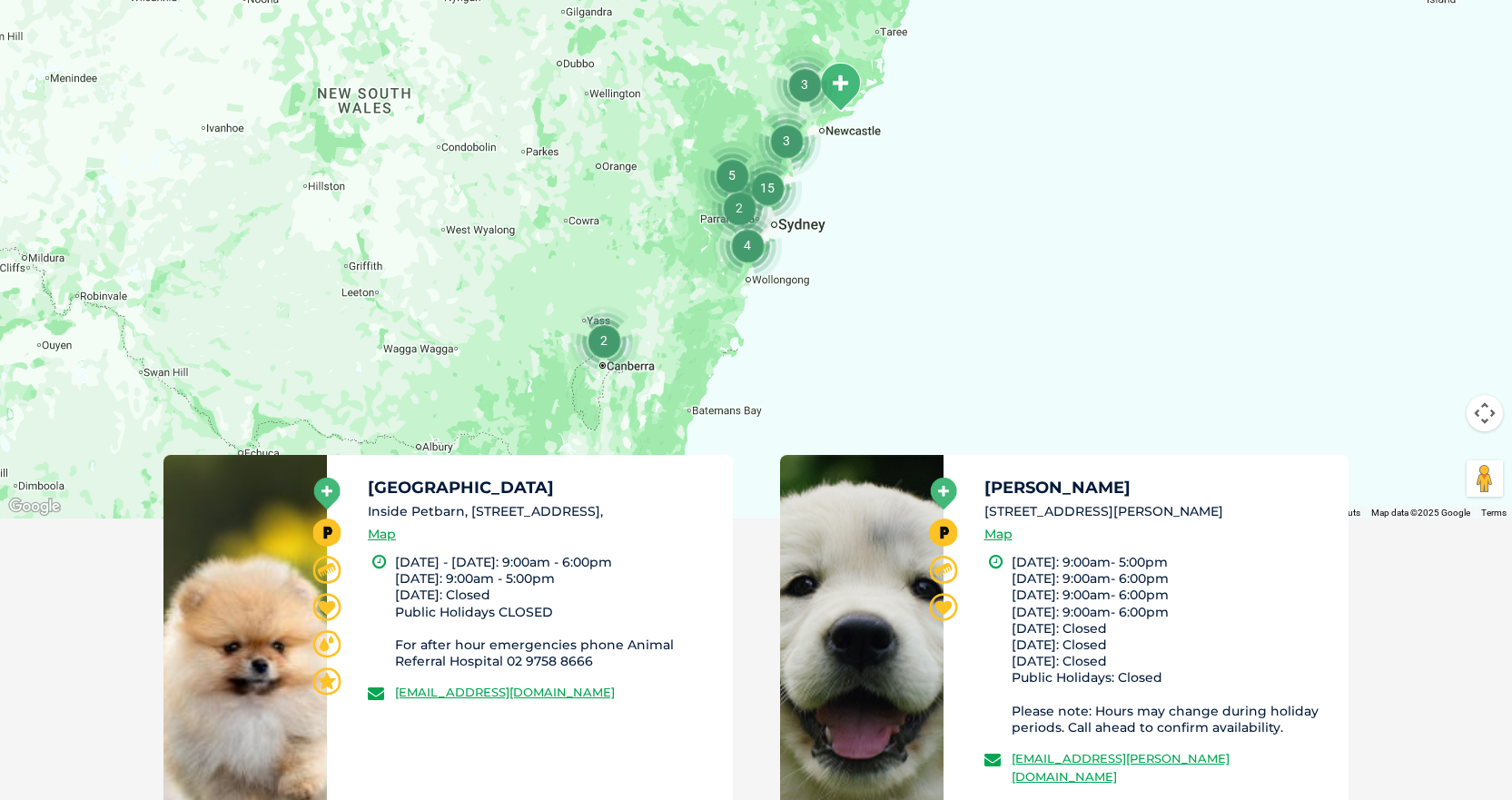
scroll to position [578, 0]
